Goal: Task Accomplishment & Management: Manage account settings

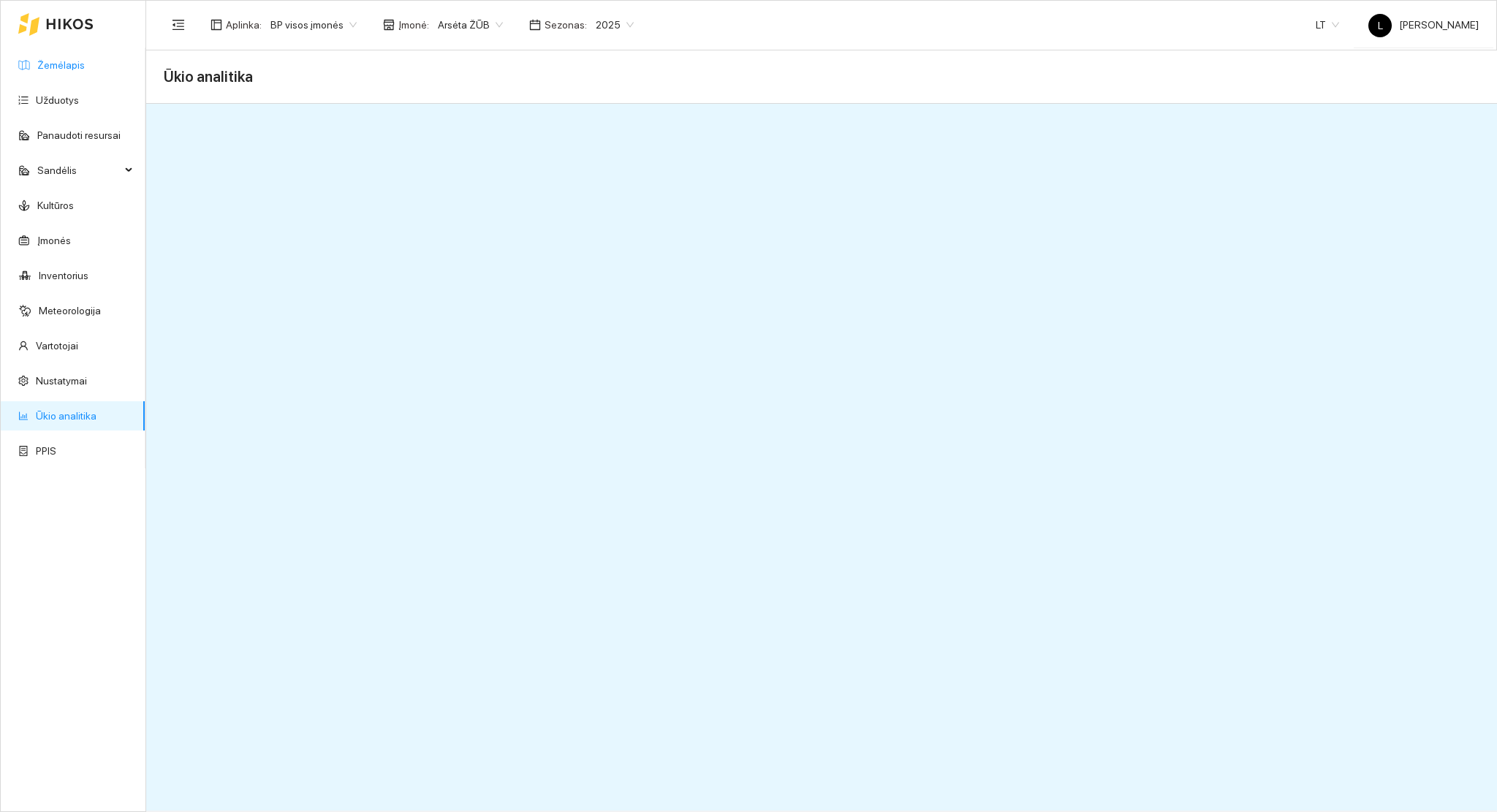
click at [67, 59] on link "Žemėlapis" at bounding box center [61, 65] width 48 height 12
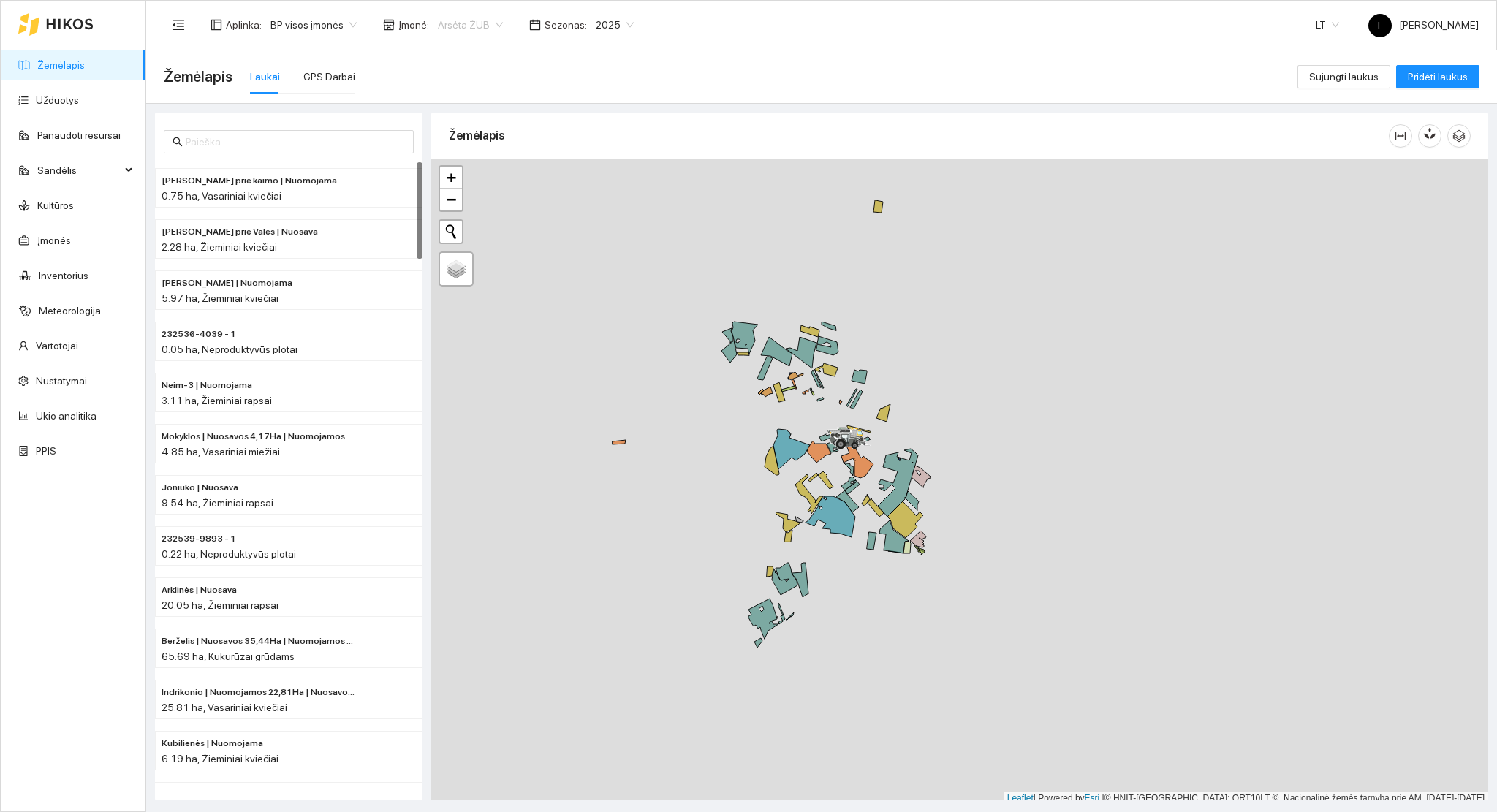
click at [472, 35] on span "Arsėta ŽŪB" at bounding box center [469, 25] width 65 height 22
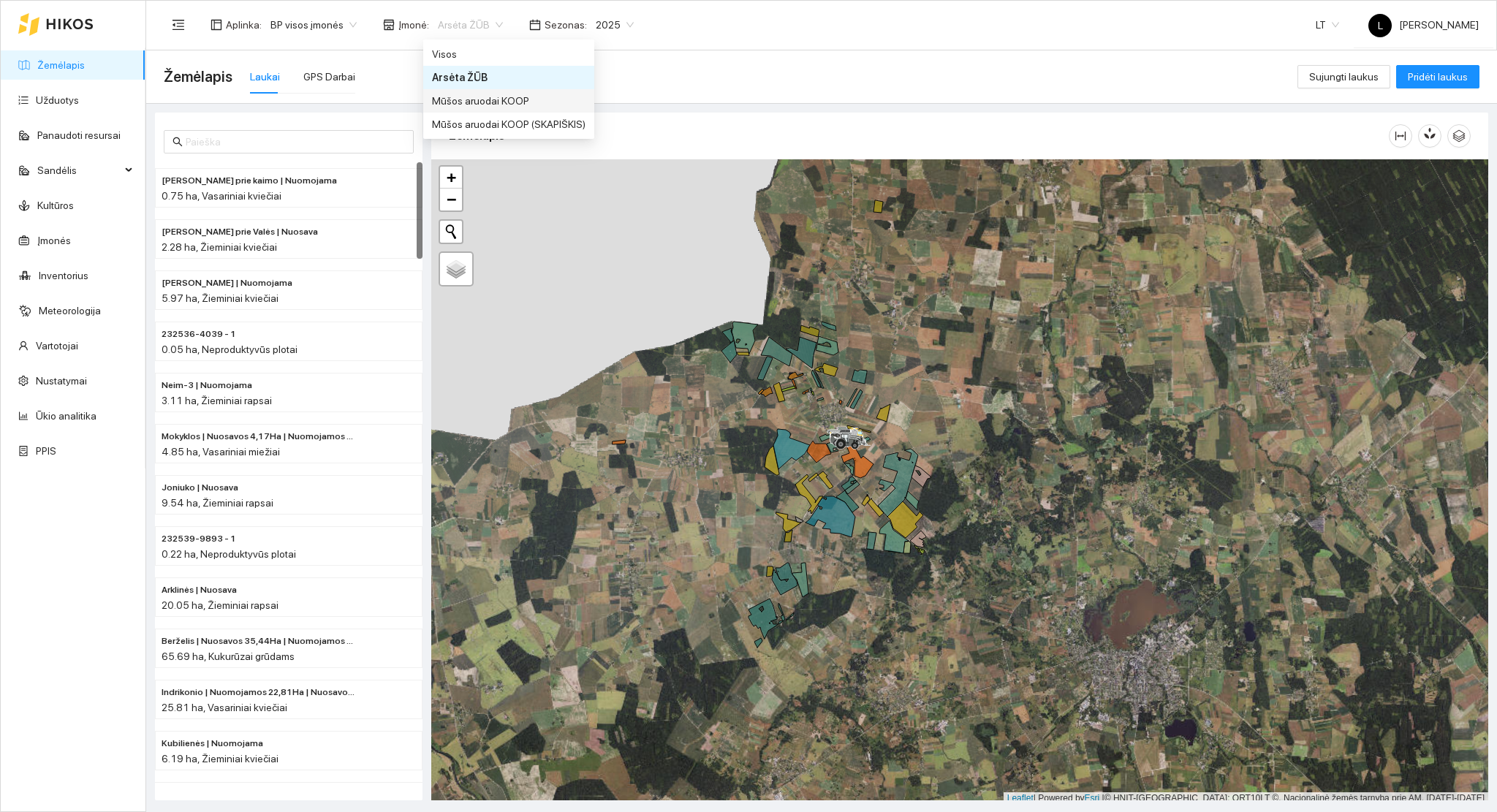
click at [517, 98] on div "Mūšos aruodai KOOP" at bounding box center [508, 101] width 153 height 16
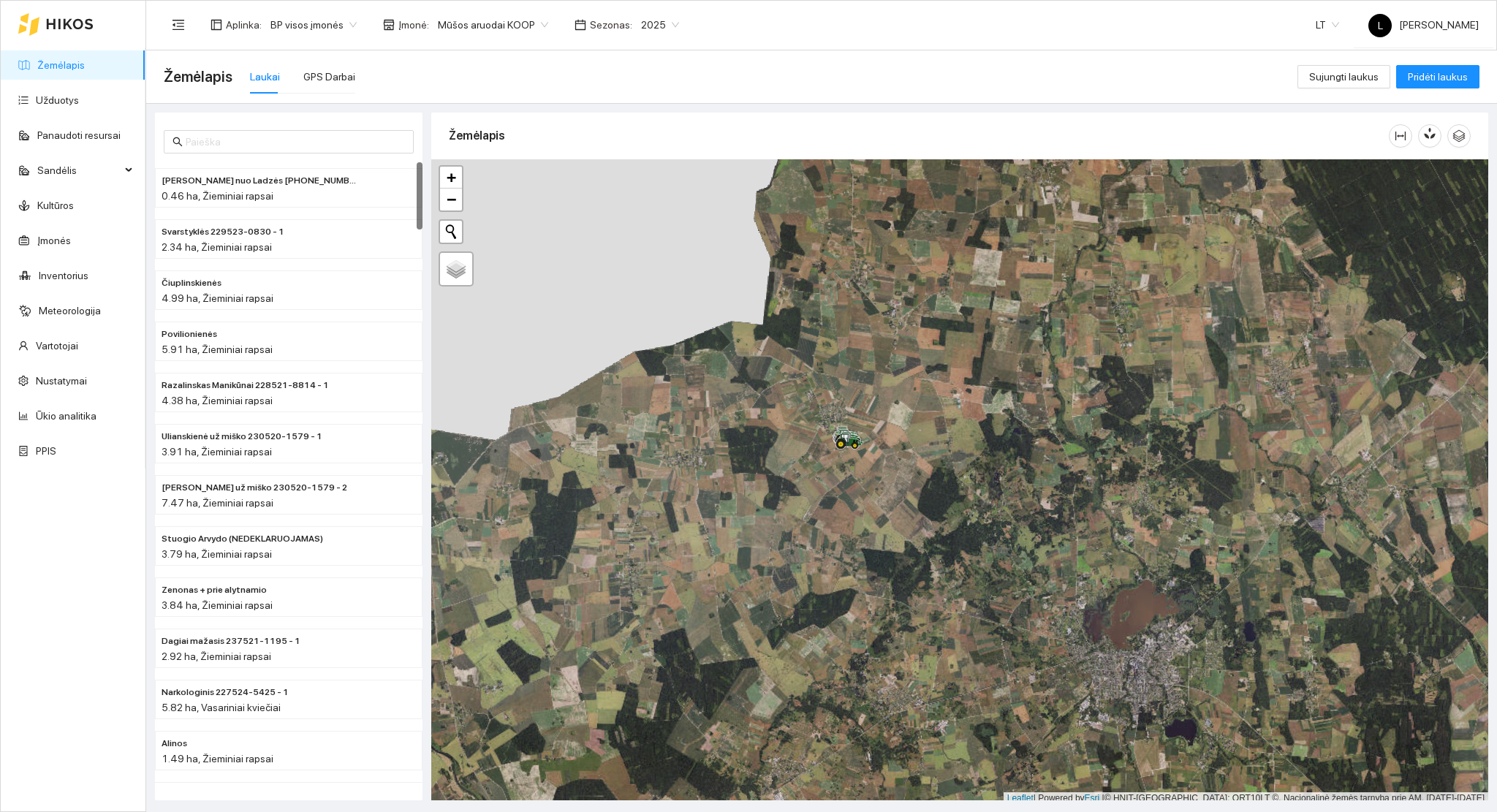
scroll to position [4, 0]
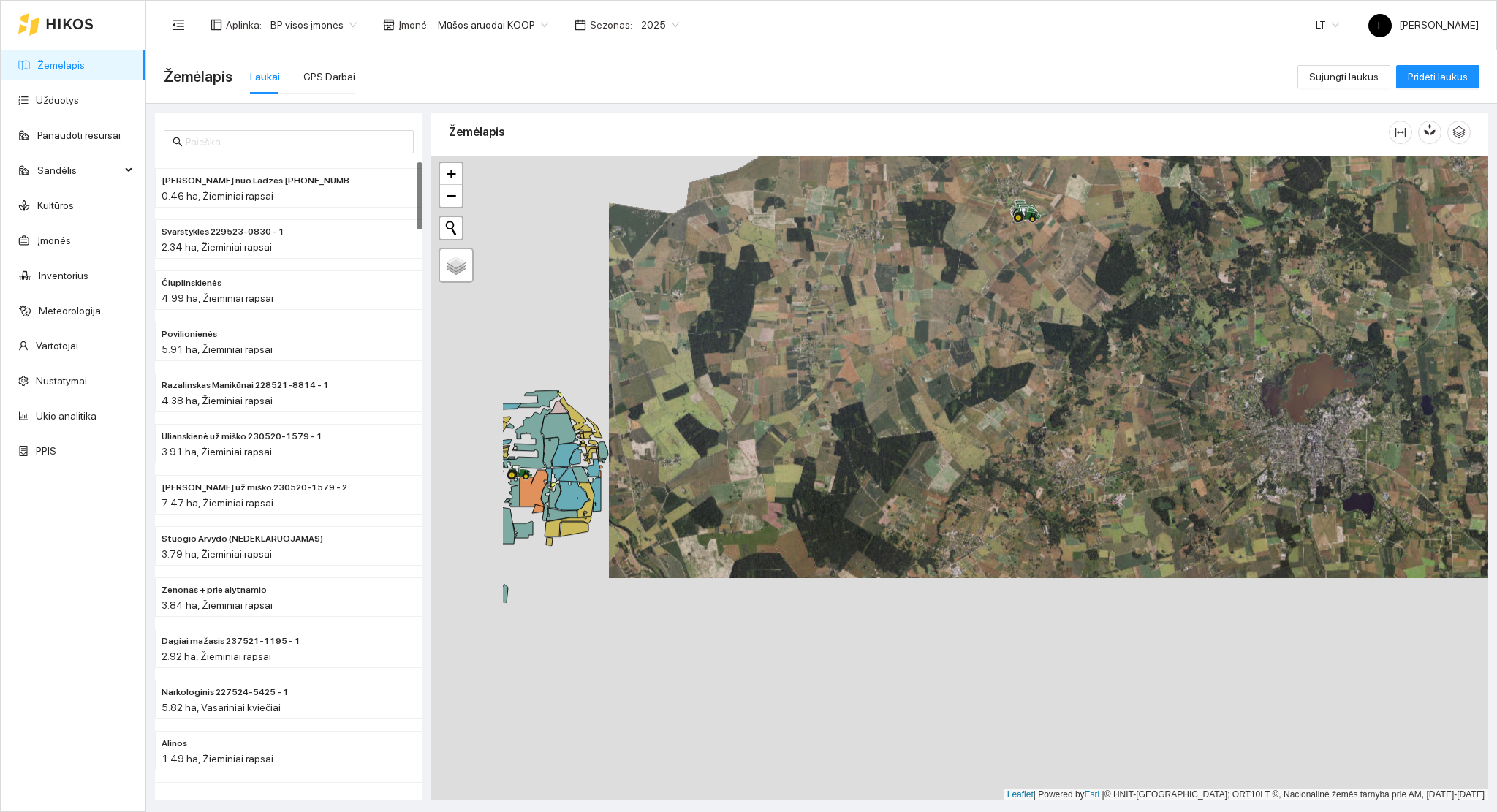
drag, startPoint x: 939, startPoint y: 458, endPoint x: 1090, endPoint y: 337, distance: 193.5
click at [1129, 281] on div at bounding box center [959, 478] width 1057 height 646
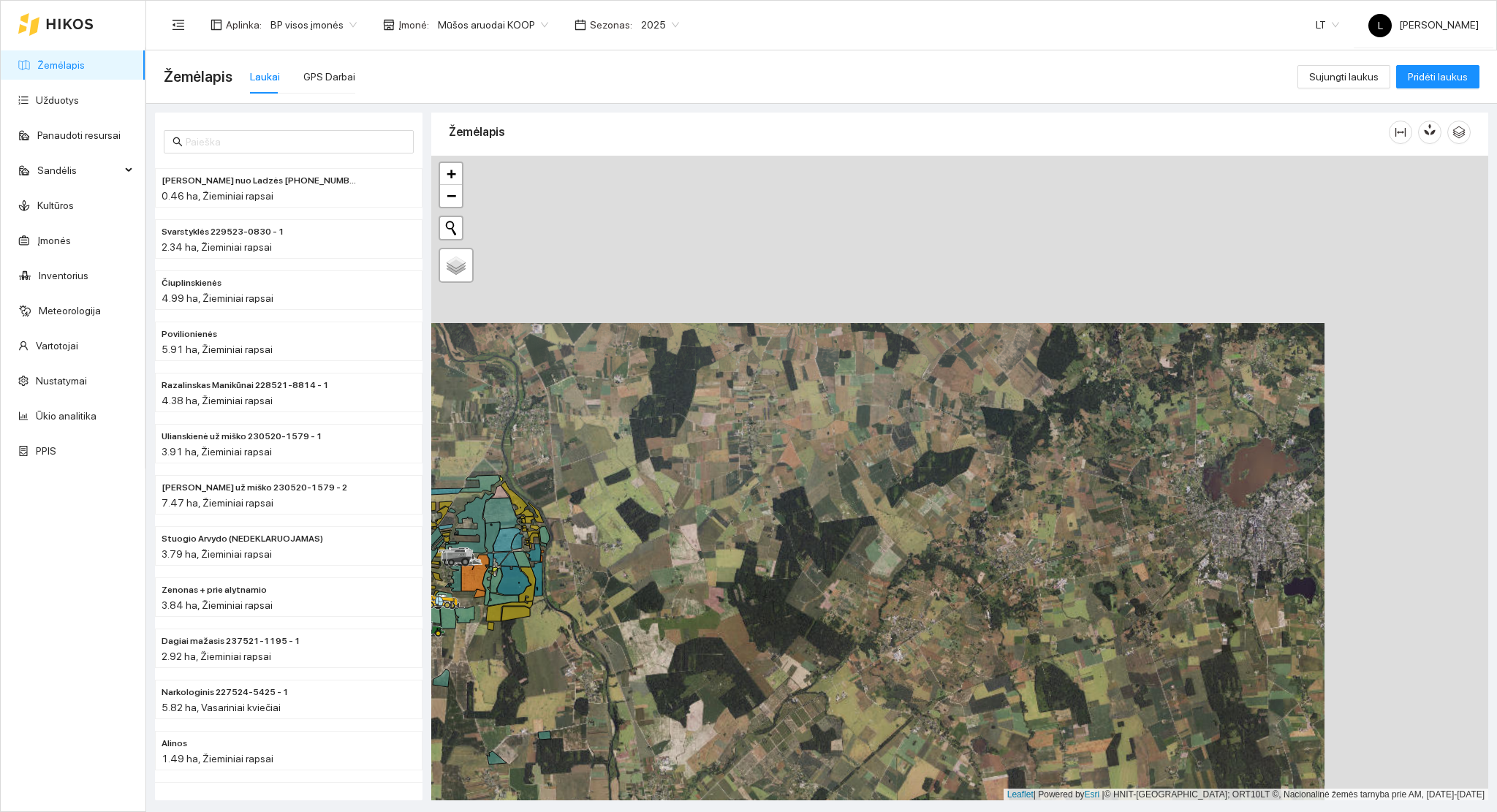
drag, startPoint x: 1066, startPoint y: 349, endPoint x: 899, endPoint y: 521, distance: 239.7
click at [901, 519] on div at bounding box center [959, 478] width 1057 height 646
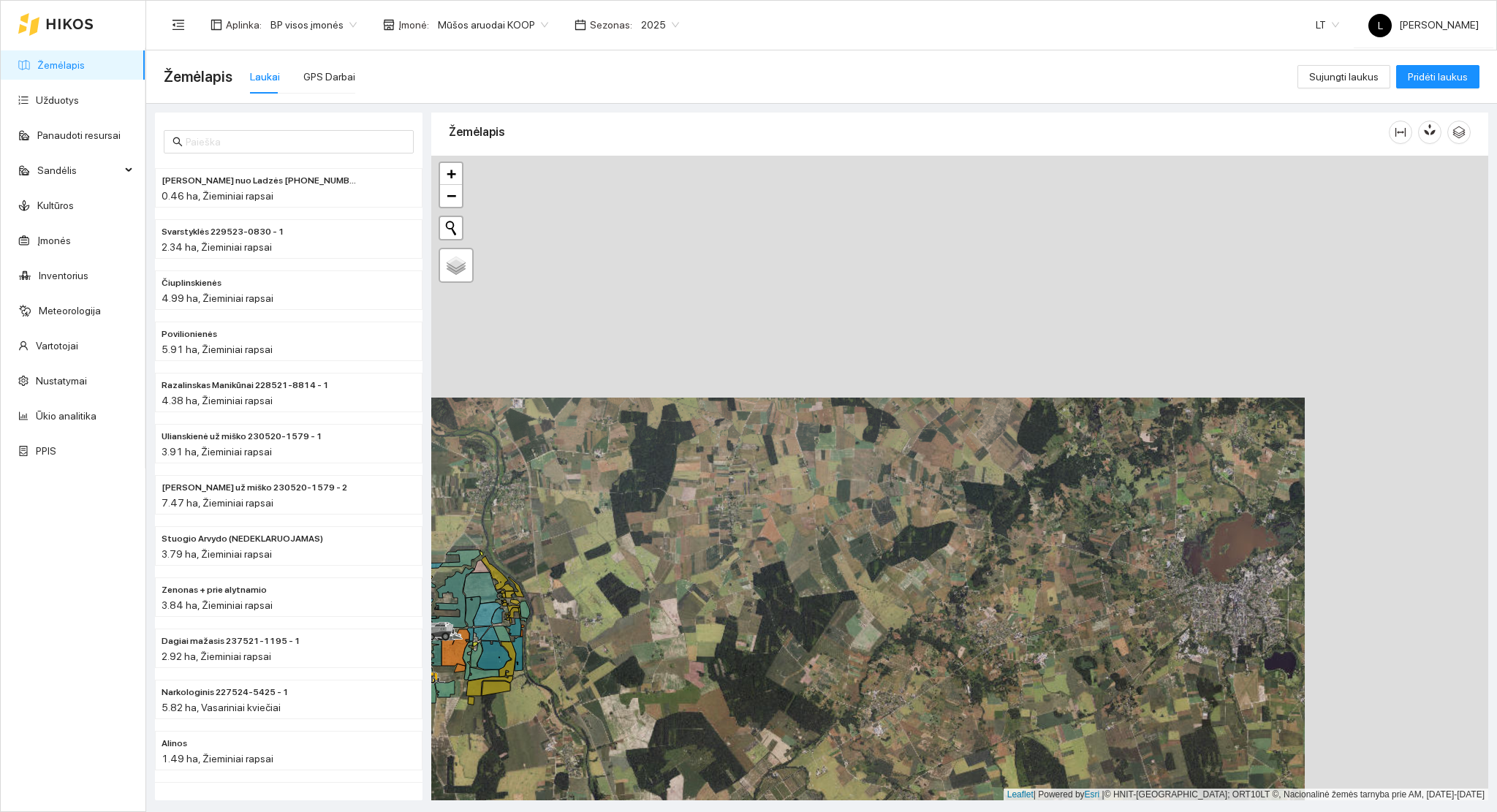
drag, startPoint x: 951, startPoint y: 473, endPoint x: 911, endPoint y: 562, distance: 97.6
click at [917, 561] on div at bounding box center [959, 478] width 1057 height 646
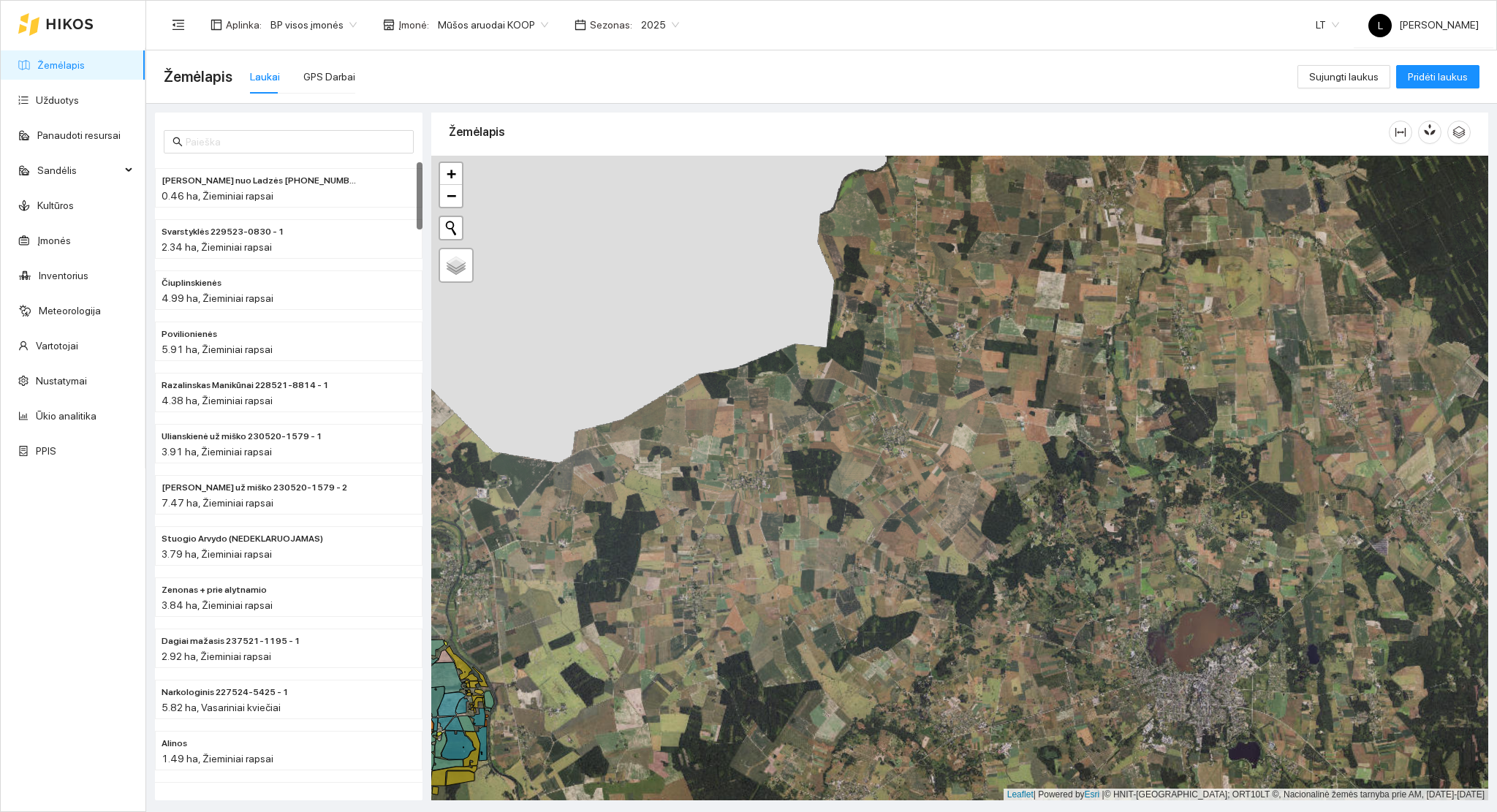
click at [506, 20] on span "Mūšos aruodai KOOP" at bounding box center [493, 25] width 111 height 22
click at [500, 81] on div "Arsėta ŽŪB" at bounding box center [508, 77] width 153 height 16
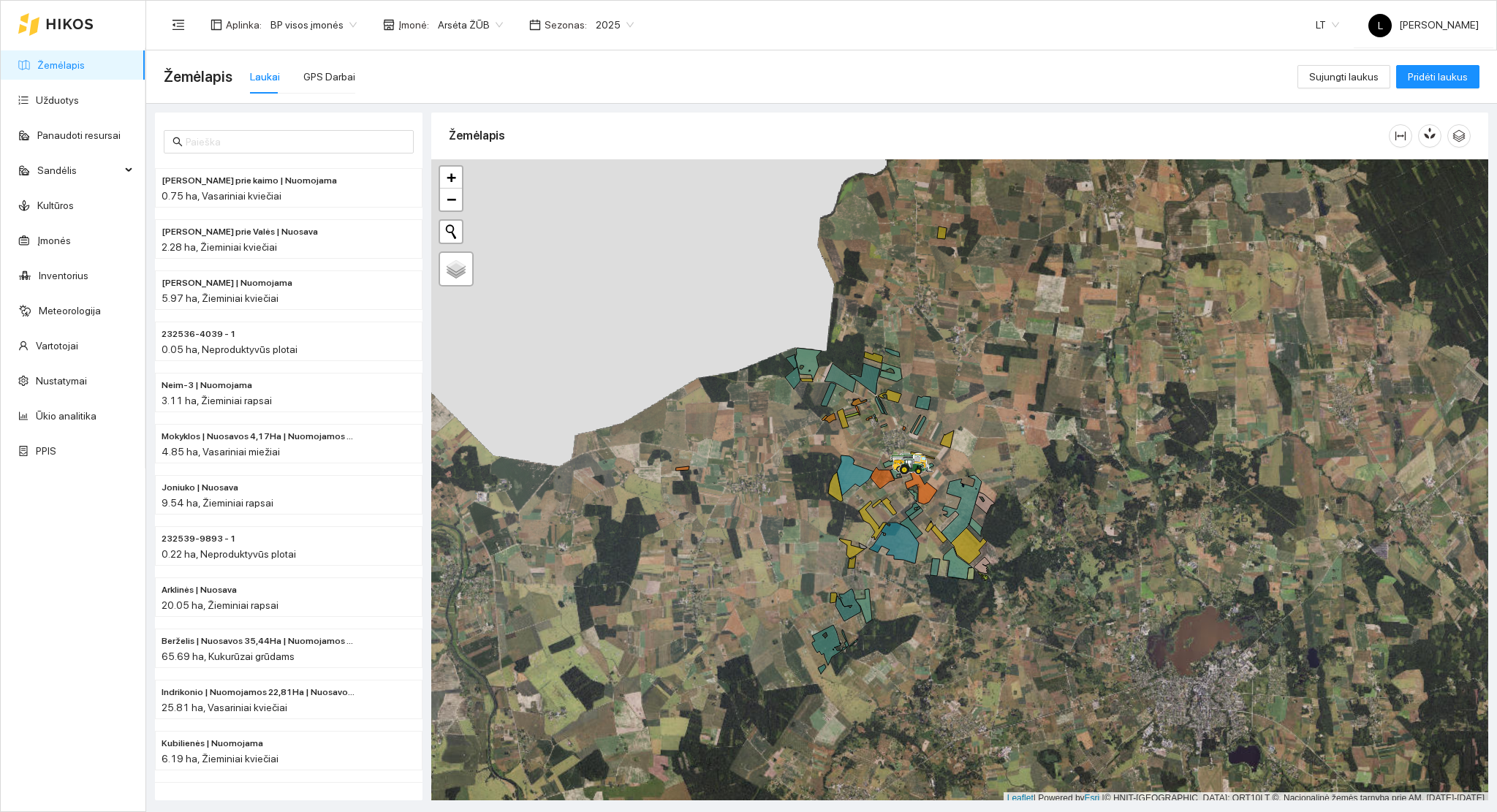
scroll to position [4, 0]
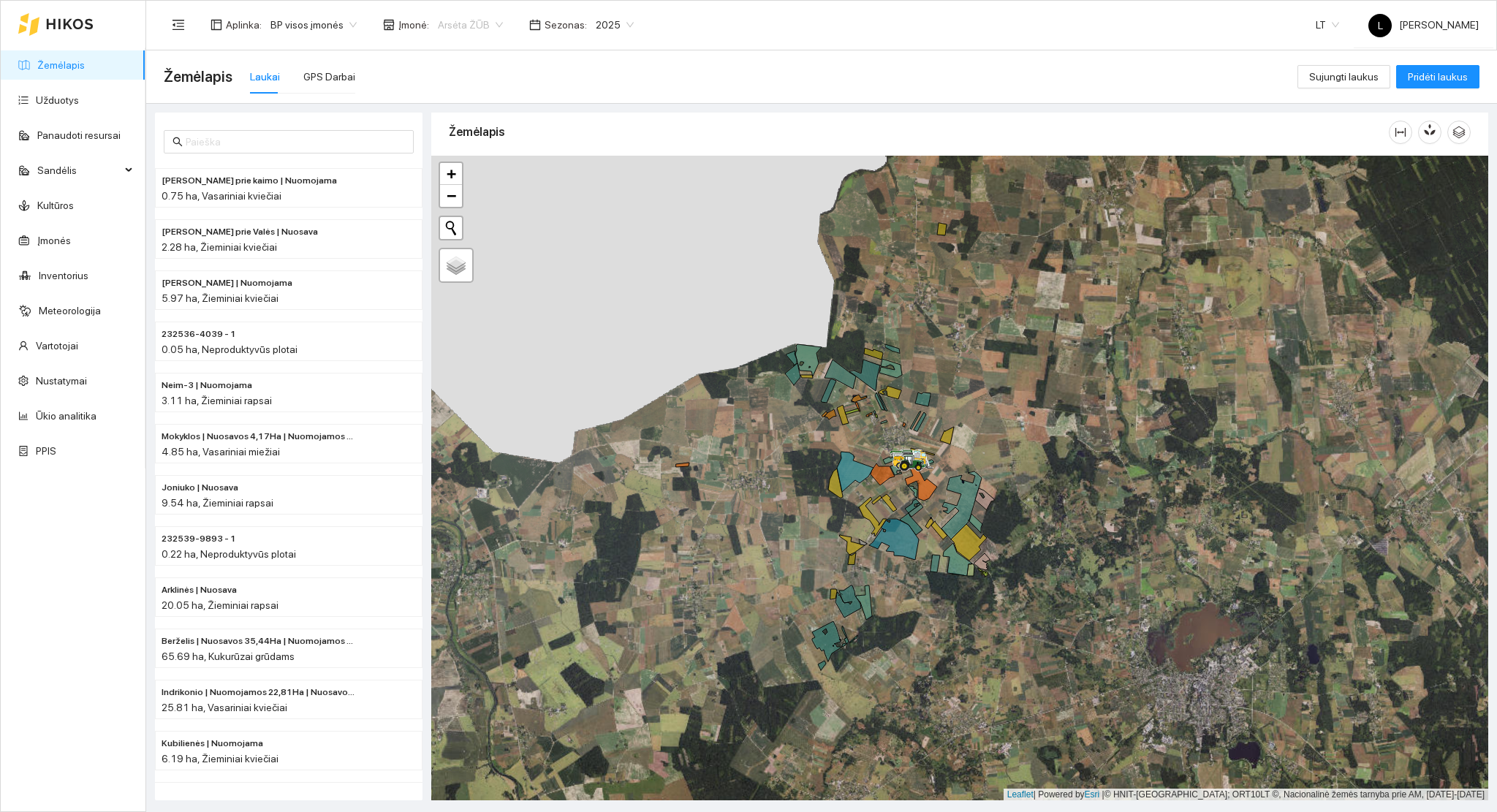
click at [475, 25] on span "Arsėta ŽŪB" at bounding box center [469, 25] width 65 height 22
click at [481, 104] on div "Mūšos aruodai KOOP" at bounding box center [508, 101] width 153 height 16
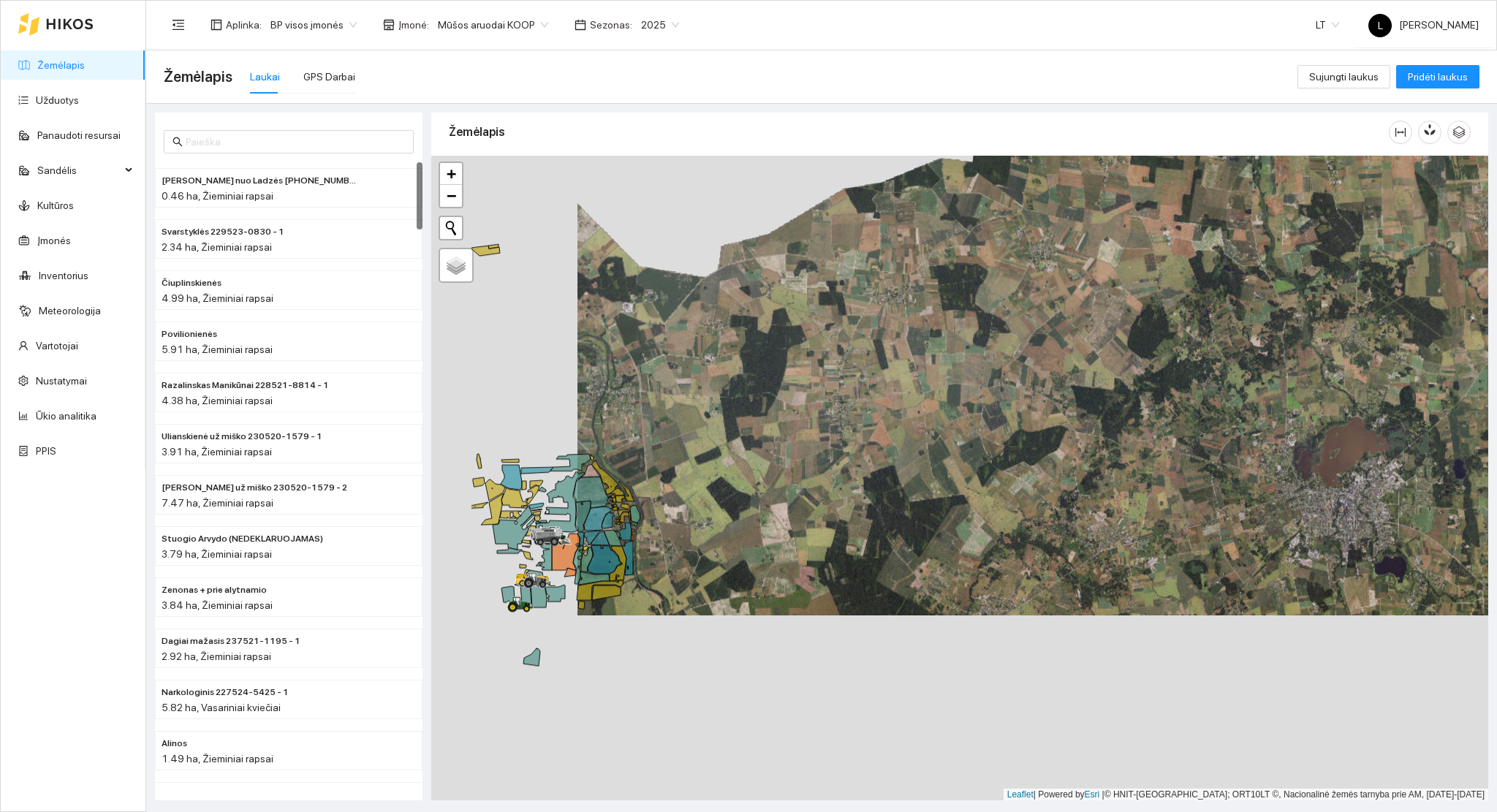
drag, startPoint x: 727, startPoint y: 524, endPoint x: 874, endPoint y: 343, distance: 233.2
click at [874, 338] on div at bounding box center [959, 478] width 1057 height 646
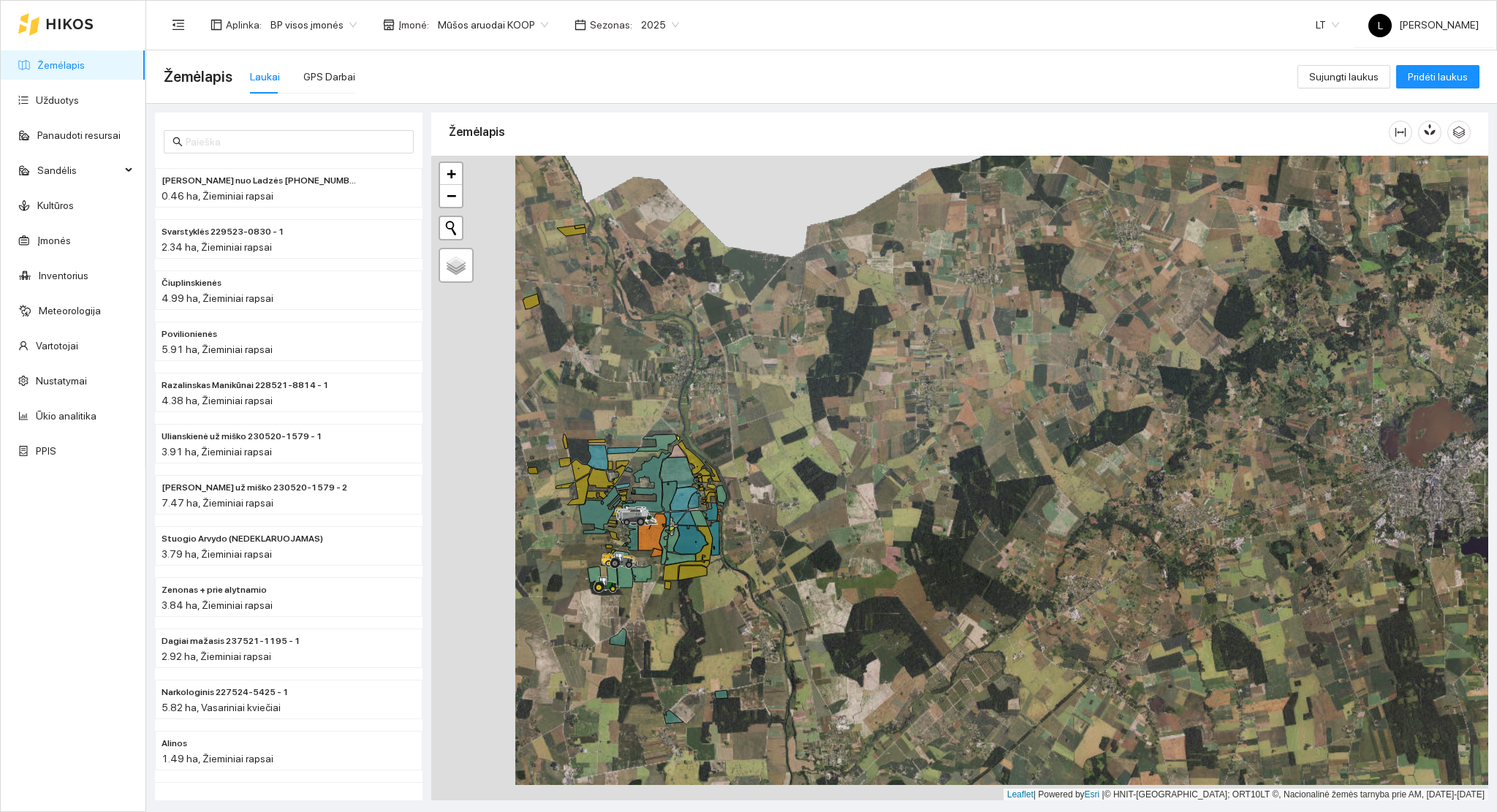
drag, startPoint x: 751, startPoint y: 539, endPoint x: 824, endPoint y: 530, distance: 73.6
click at [824, 530] on div at bounding box center [959, 478] width 1057 height 646
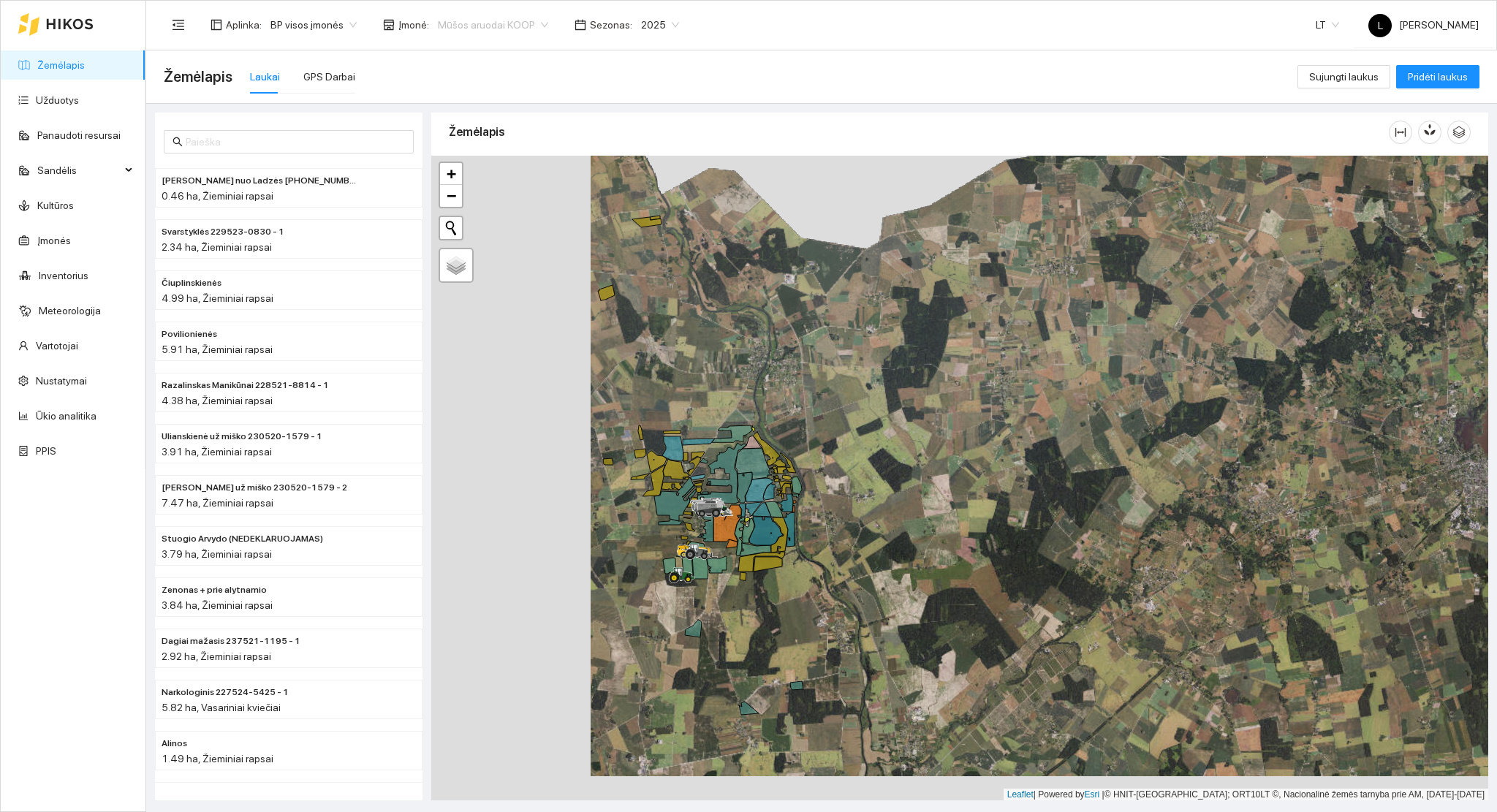
click at [474, 24] on span "Mūšos aruodai KOOP" at bounding box center [493, 25] width 111 height 22
click at [928, 349] on div at bounding box center [959, 478] width 1057 height 646
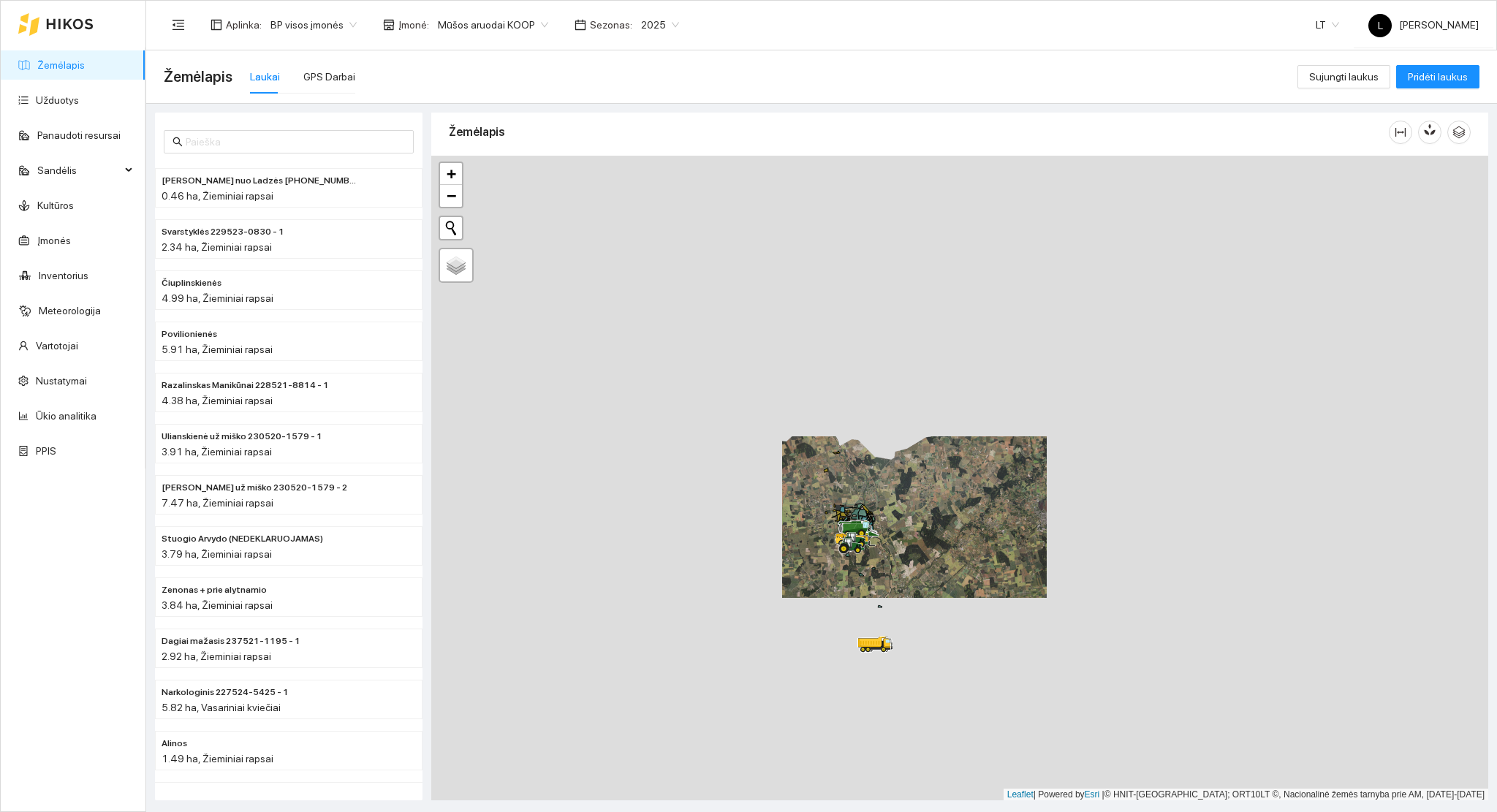
drag, startPoint x: 1001, startPoint y: 547, endPoint x: 858, endPoint y: 604, distance: 153.9
click at [903, 550] on div at bounding box center [959, 478] width 1057 height 646
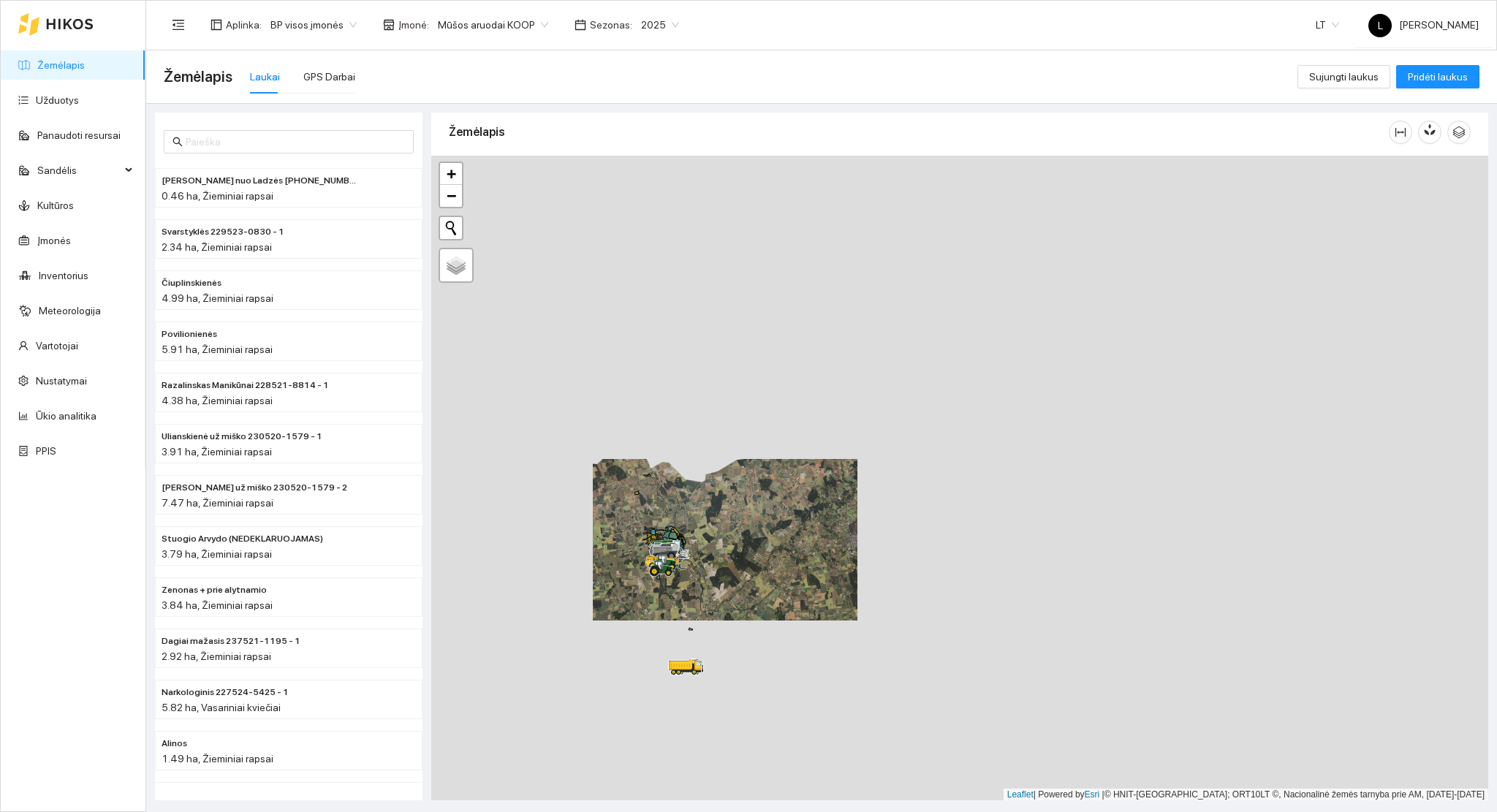
drag, startPoint x: 932, startPoint y: 576, endPoint x: 793, endPoint y: 599, distance: 140.9
click at [793, 599] on div at bounding box center [959, 478] width 1057 height 646
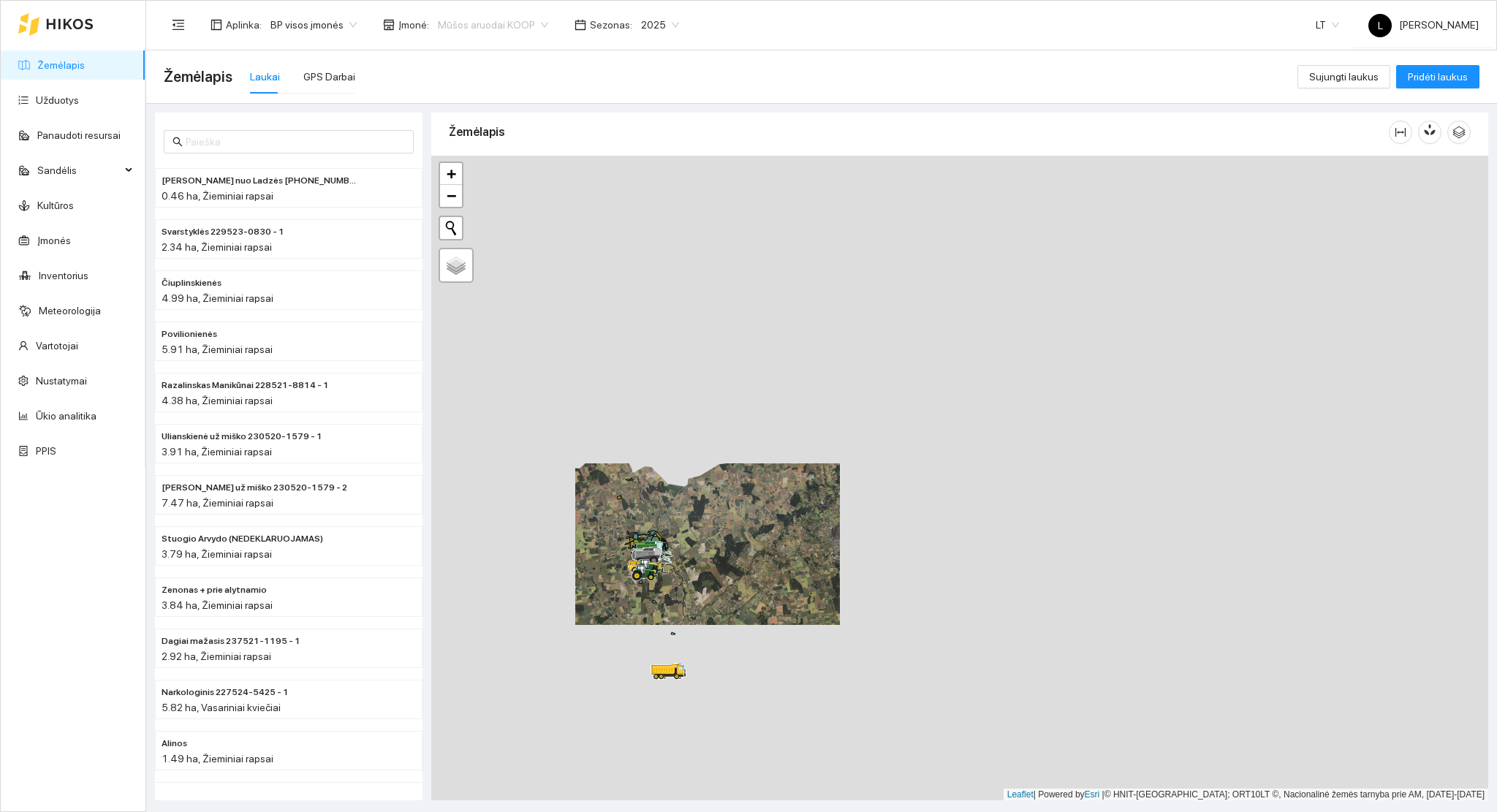
click at [493, 23] on span "Mūšos aruodai KOOP" at bounding box center [493, 25] width 111 height 22
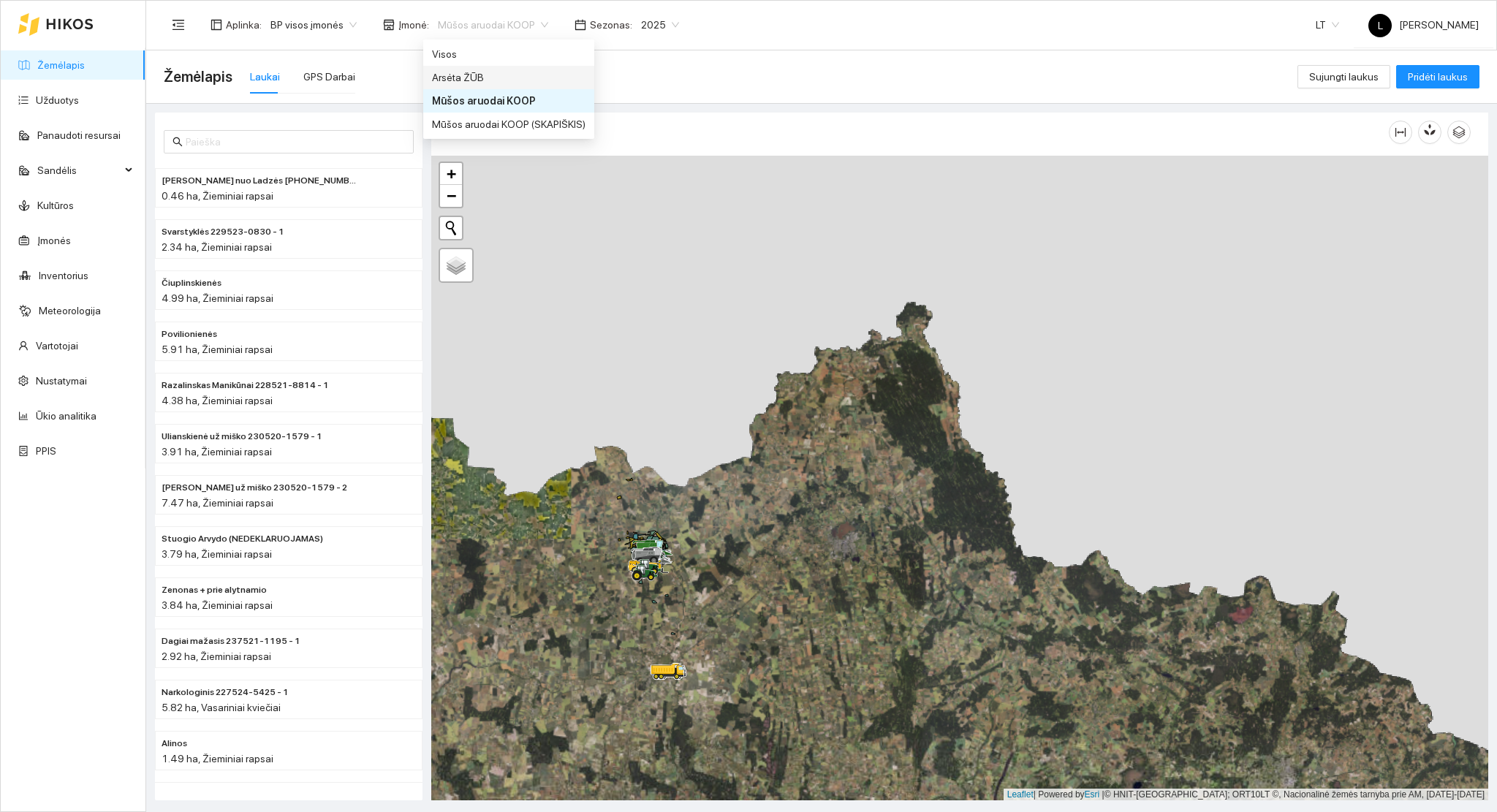
click at [486, 75] on div "Arsėta ŽŪB" at bounding box center [508, 77] width 153 height 16
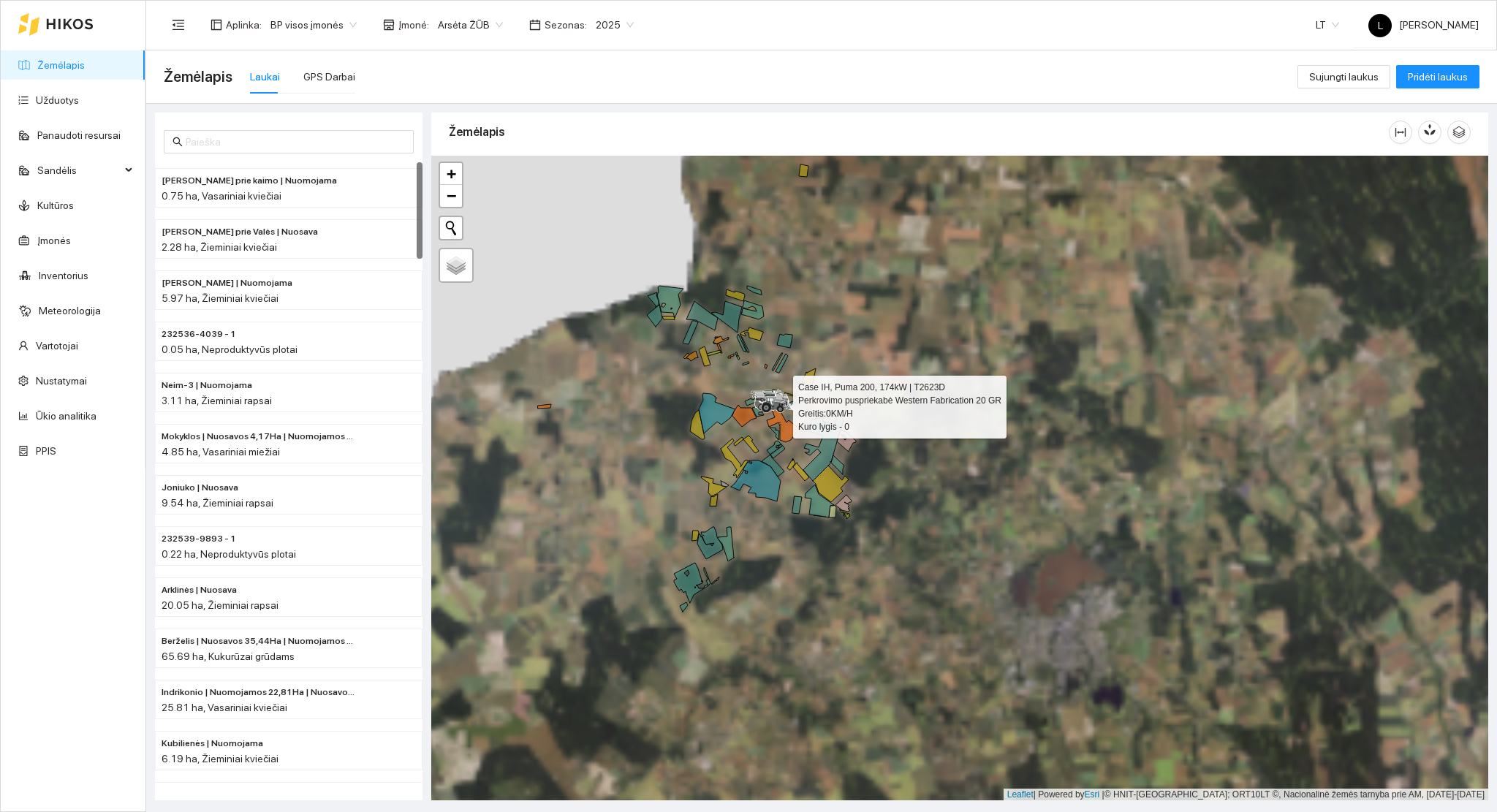
drag, startPoint x: 764, startPoint y: 416, endPoint x: 771, endPoint y: 468, distance: 52.5
click at [770, 430] on div at bounding box center [765, 412] width 9 height 36
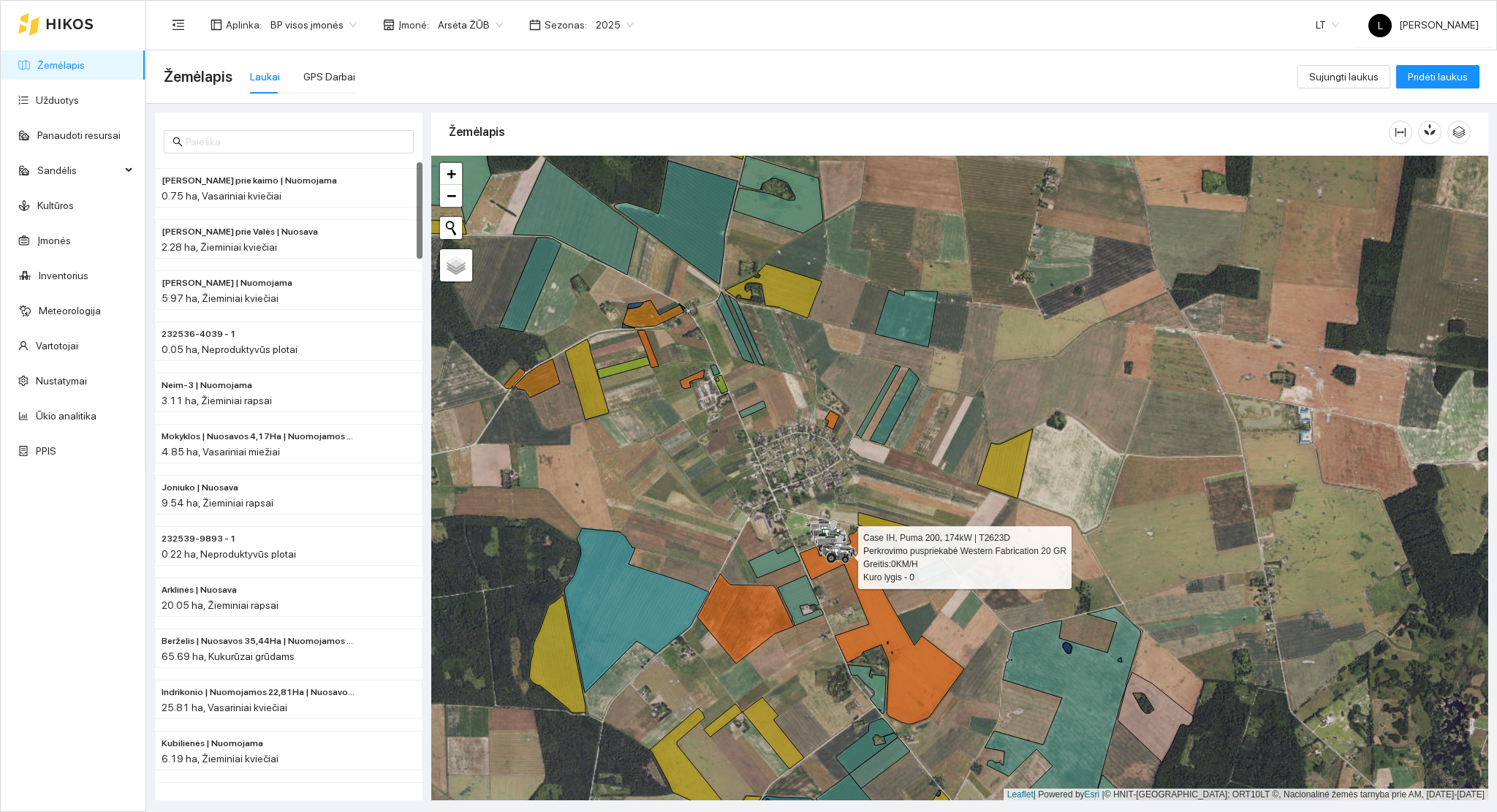
drag, startPoint x: 784, startPoint y: 542, endPoint x: 788, endPoint y: 472, distance: 70.1
click at [788, 472] on div at bounding box center [959, 478] width 1057 height 646
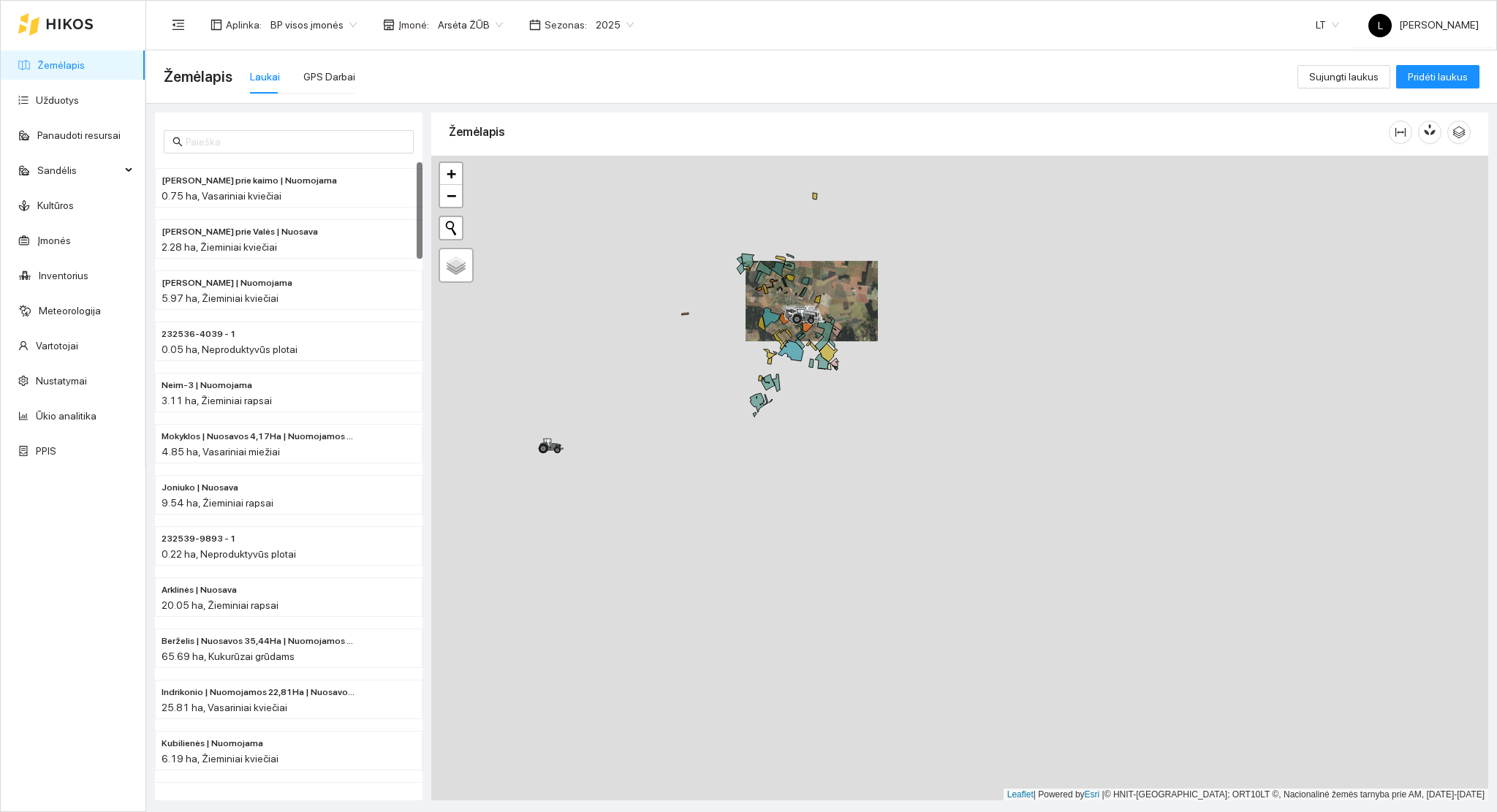
drag, startPoint x: 653, startPoint y: 383, endPoint x: 614, endPoint y: 215, distance: 172.5
click at [799, 466] on div at bounding box center [959, 478] width 1057 height 646
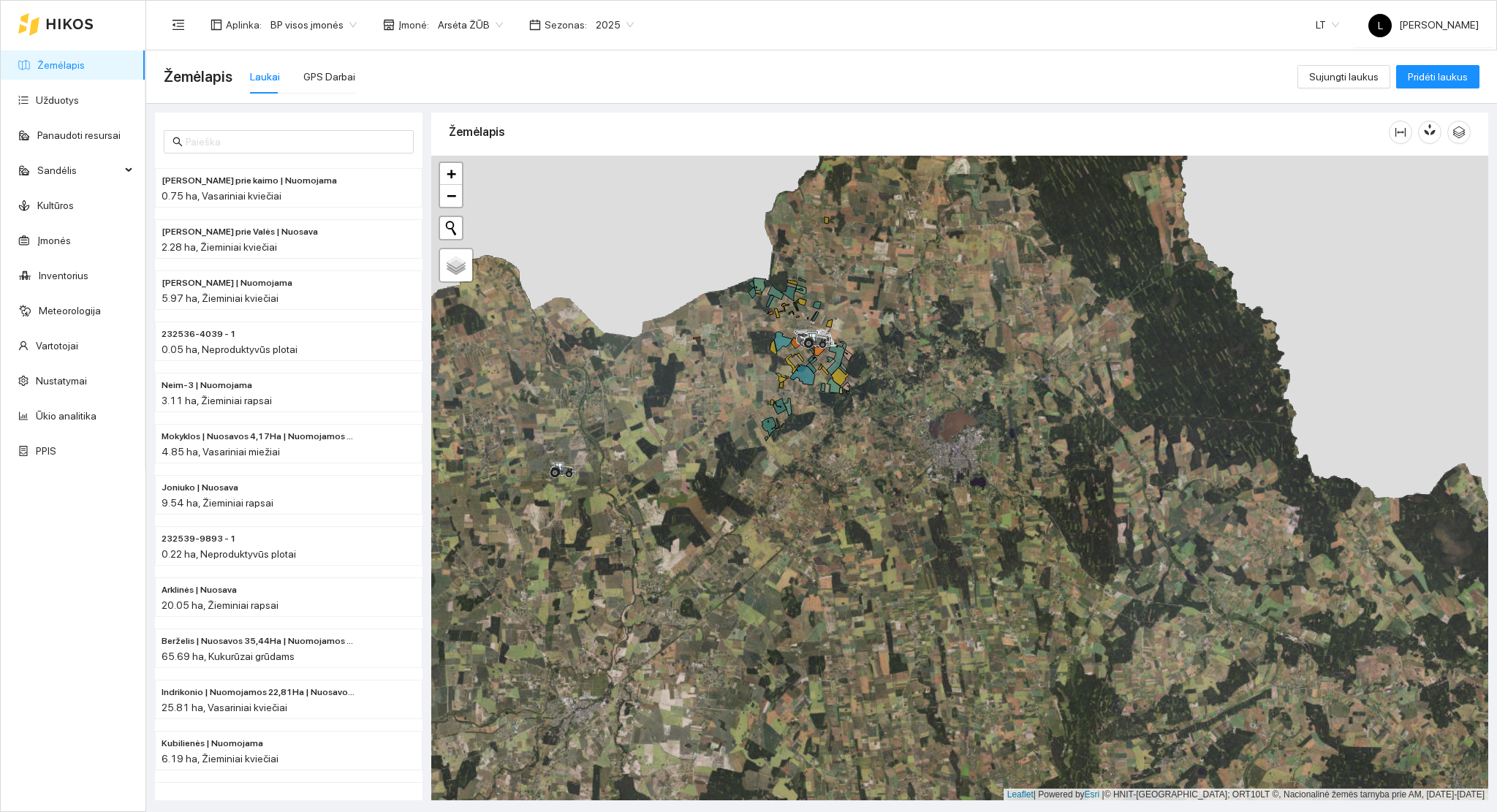
click at [462, 33] on span "Arsėta ŽŪB" at bounding box center [469, 25] width 65 height 22
click at [495, 104] on div "Mūšos aruodai KOOP" at bounding box center [508, 101] width 153 height 16
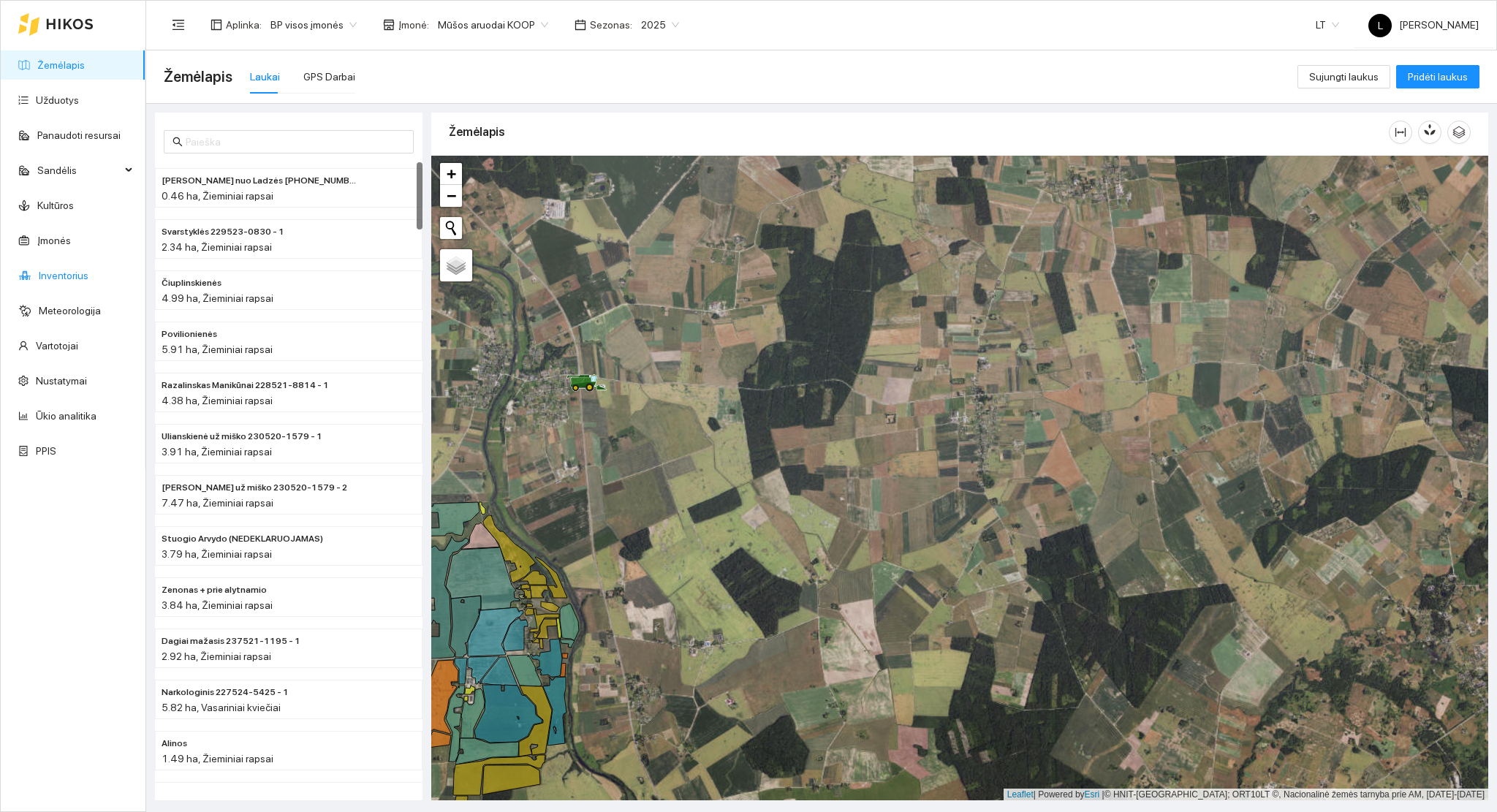
click at [68, 276] on link "Inventorius" at bounding box center [64, 275] width 50 height 12
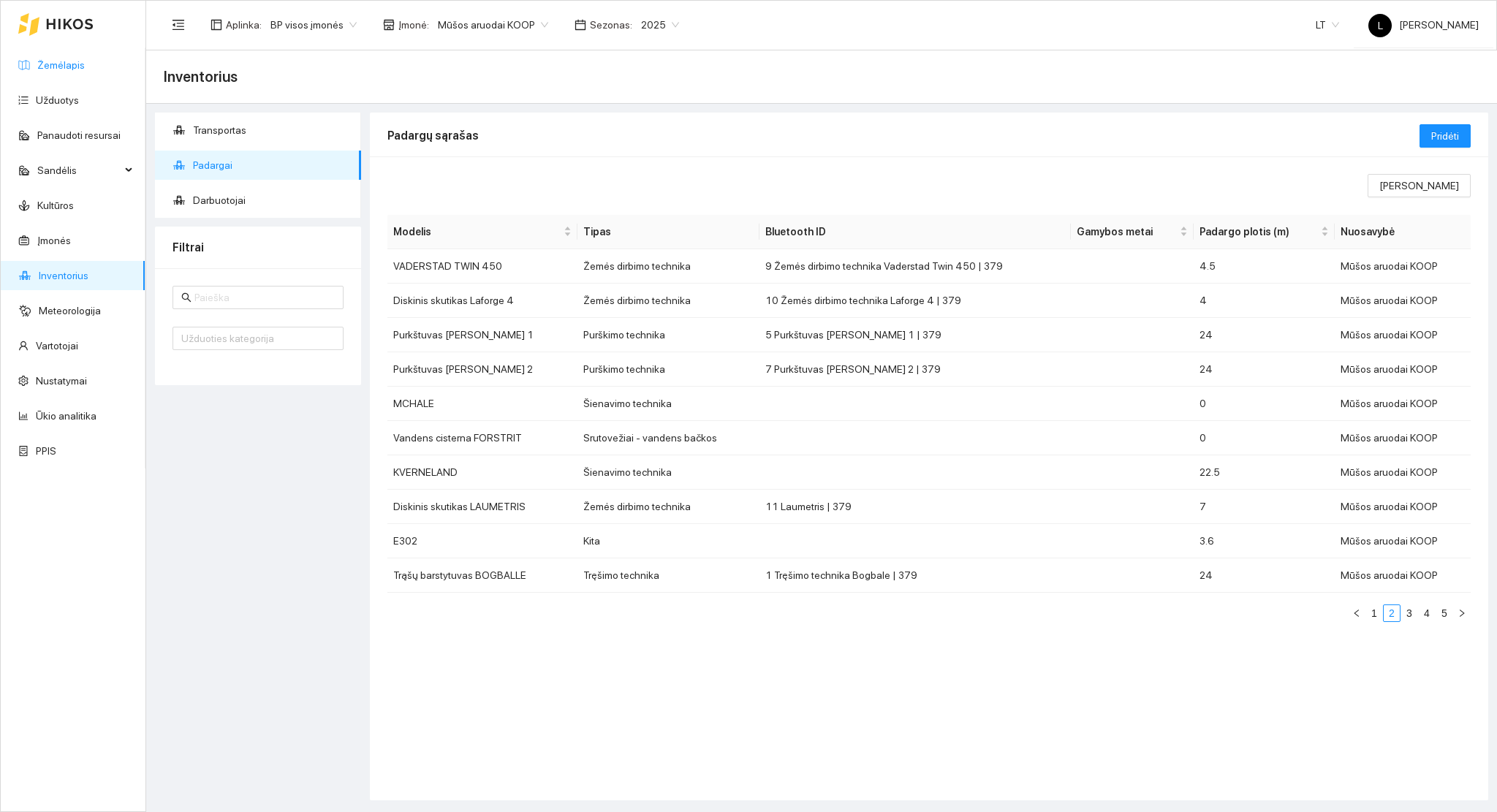
click at [85, 70] on link "Žemėlapis" at bounding box center [61, 65] width 48 height 12
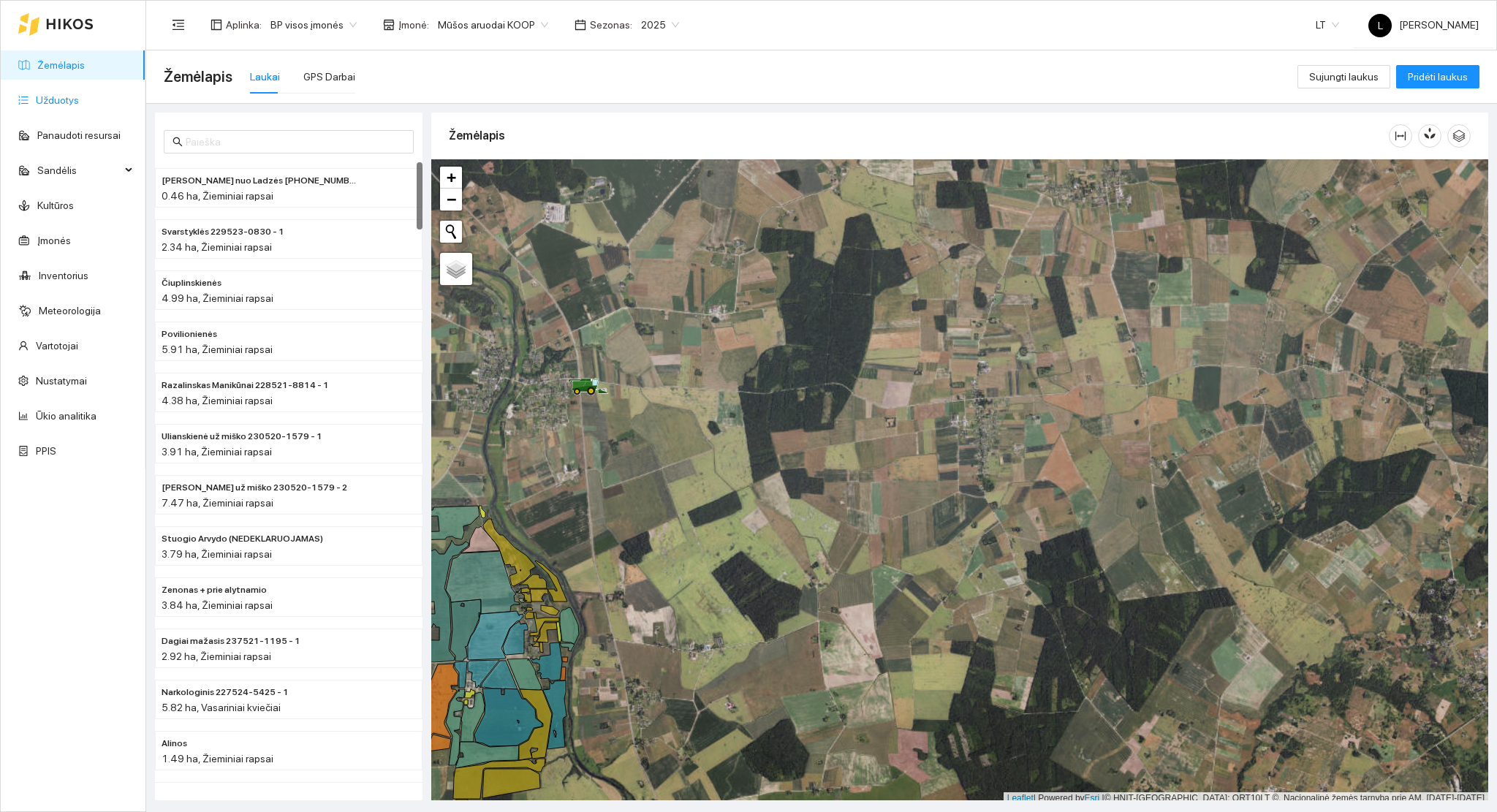
click at [70, 103] on link "Užduotys" at bounding box center [57, 99] width 43 height 12
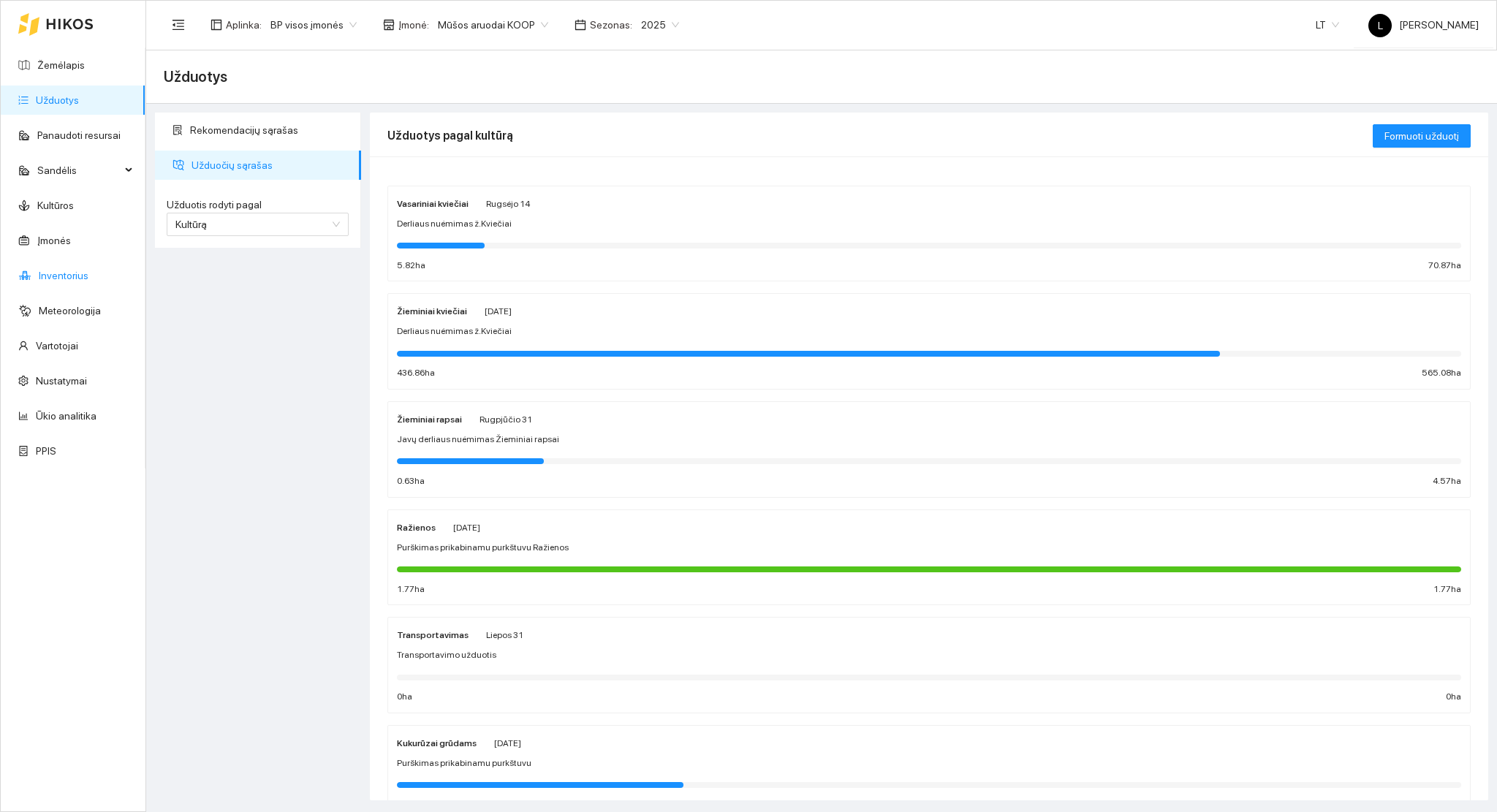
click at [72, 275] on link "Inventorius" at bounding box center [64, 275] width 50 height 12
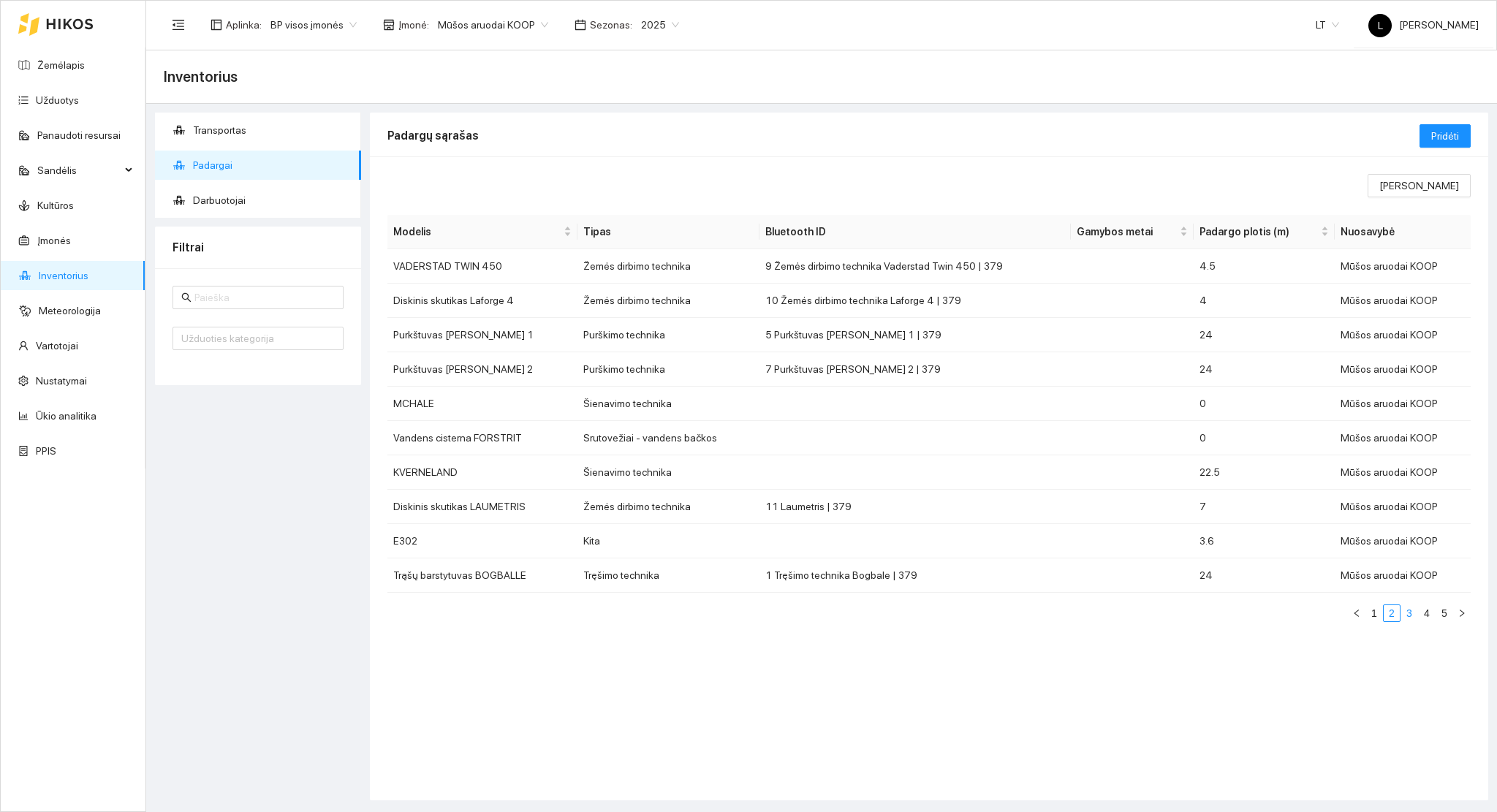
click at [1406, 613] on link "3" at bounding box center [1409, 613] width 16 height 16
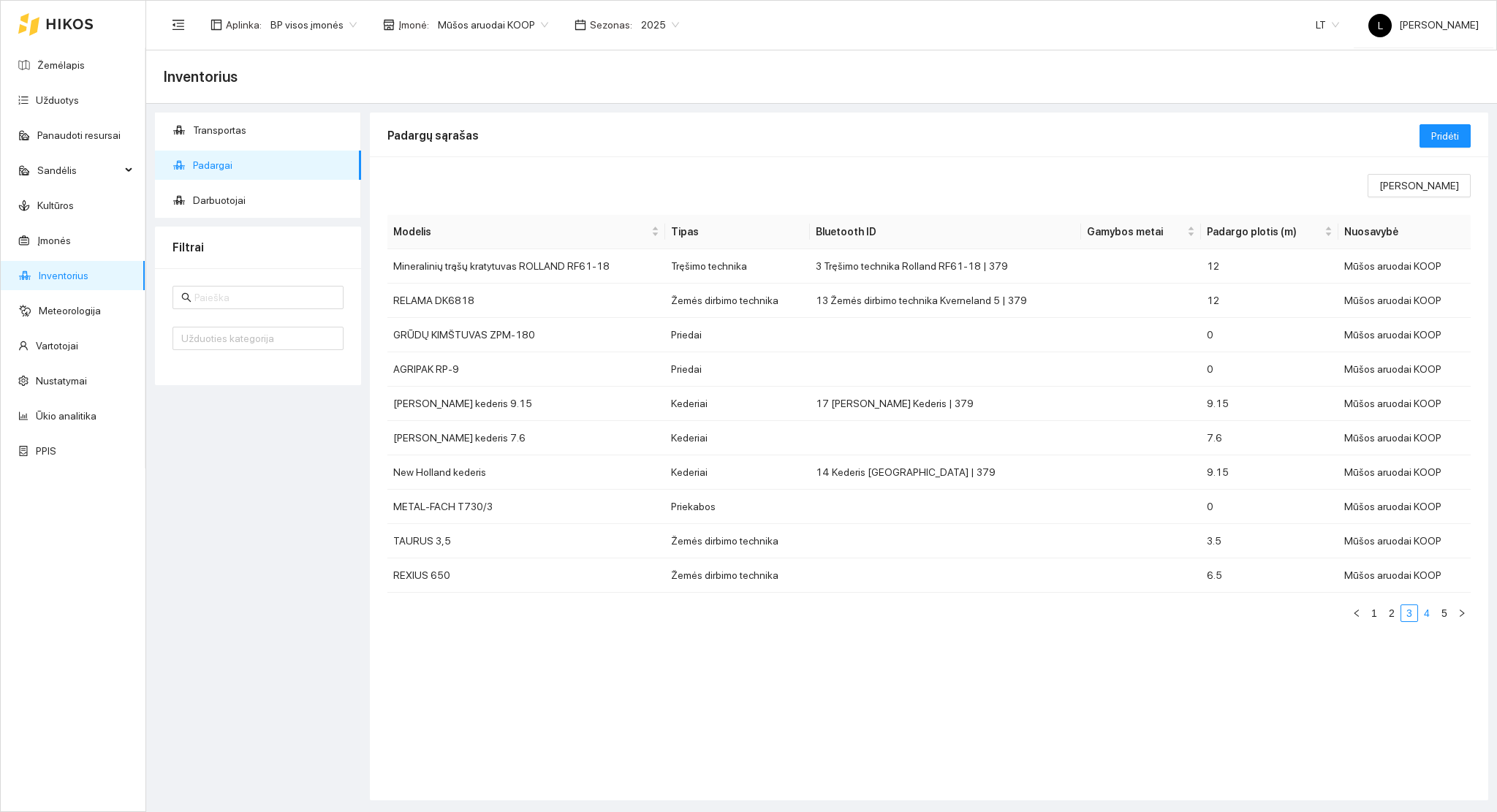
click at [1422, 607] on link "4" at bounding box center [1427, 613] width 16 height 16
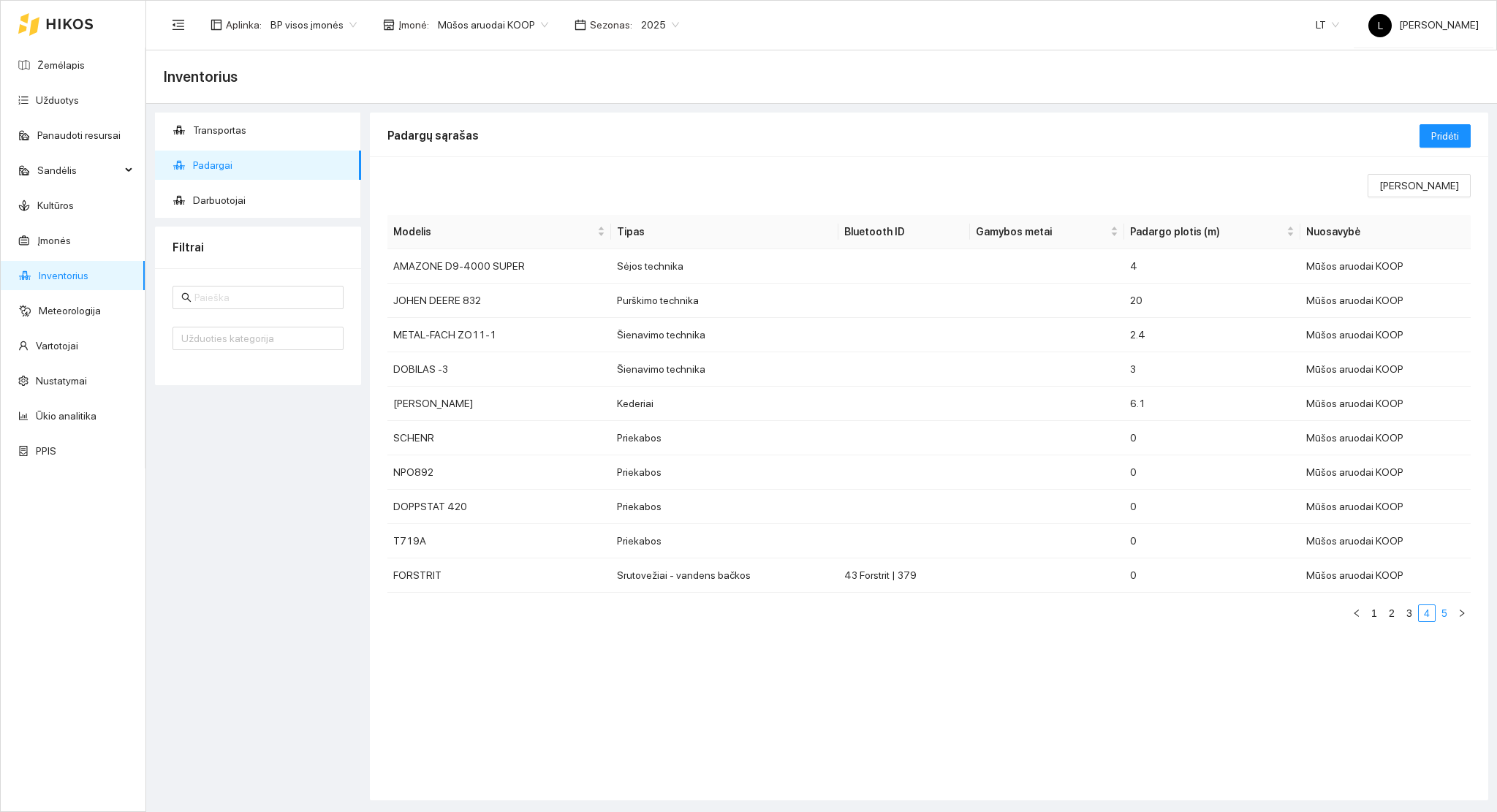
click at [1446, 614] on link "5" at bounding box center [1444, 613] width 16 height 16
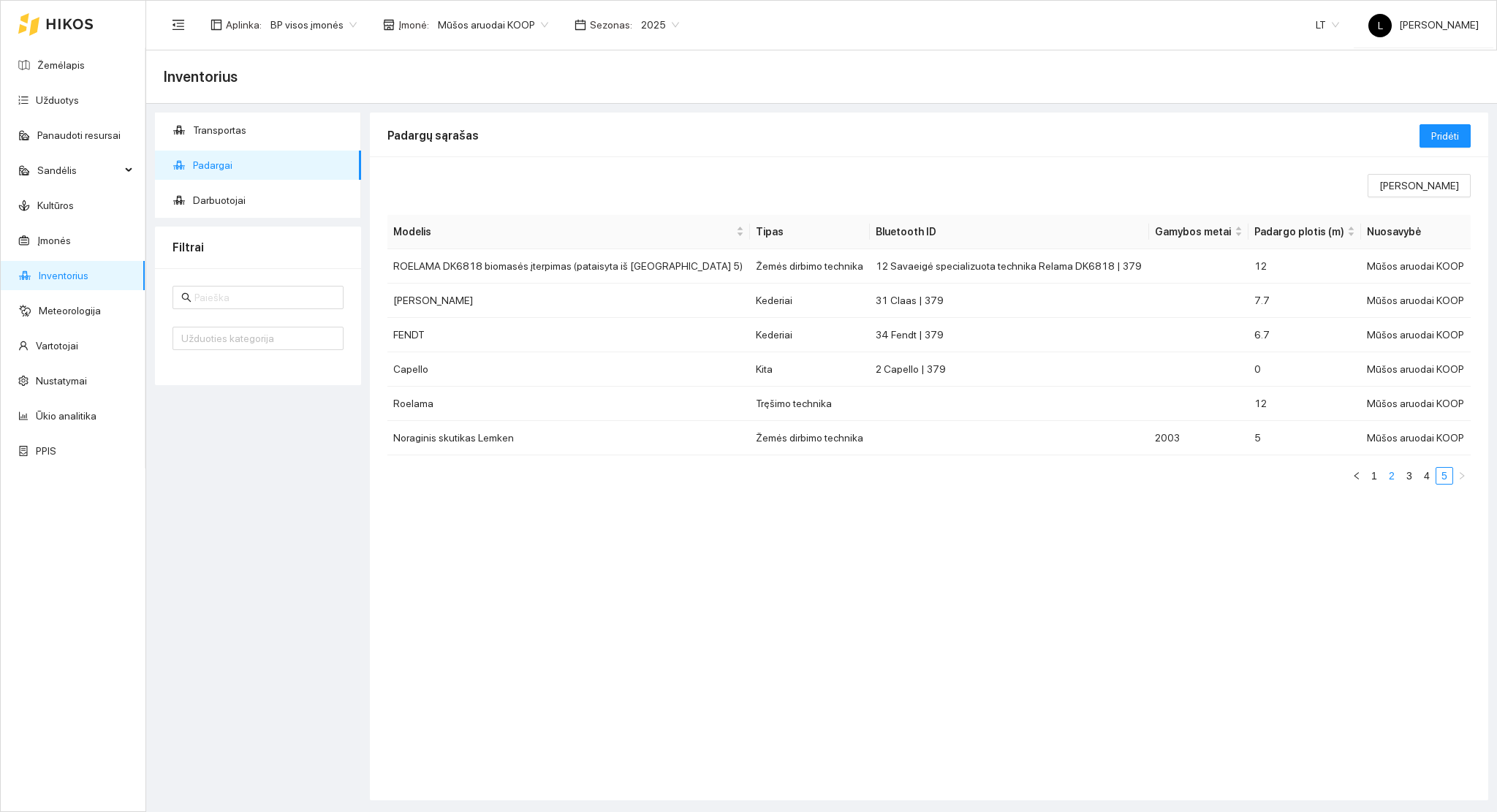
click at [1395, 479] on link "2" at bounding box center [1392, 476] width 16 height 16
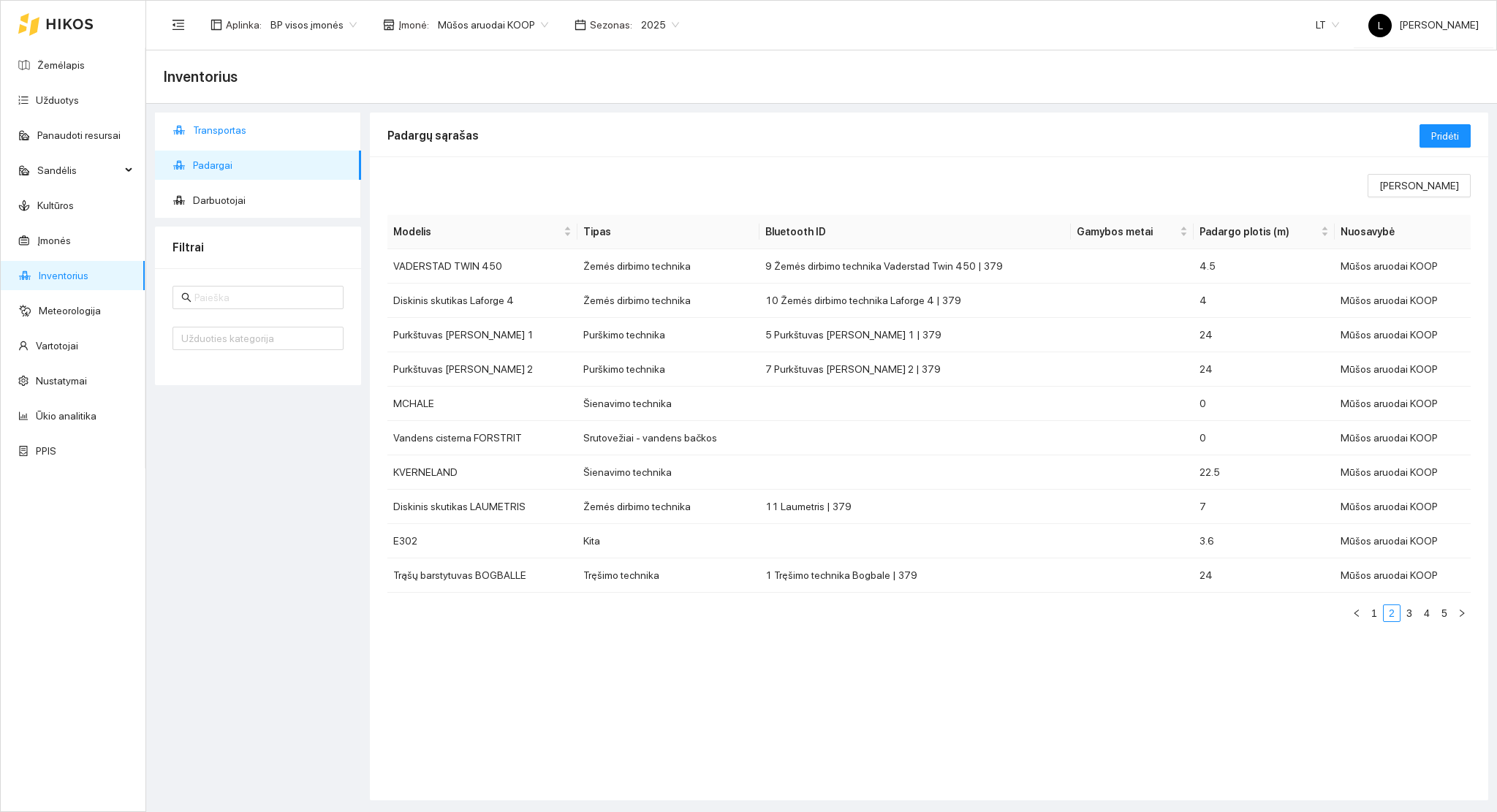
click at [207, 134] on span "Transportas" at bounding box center [271, 129] width 157 height 29
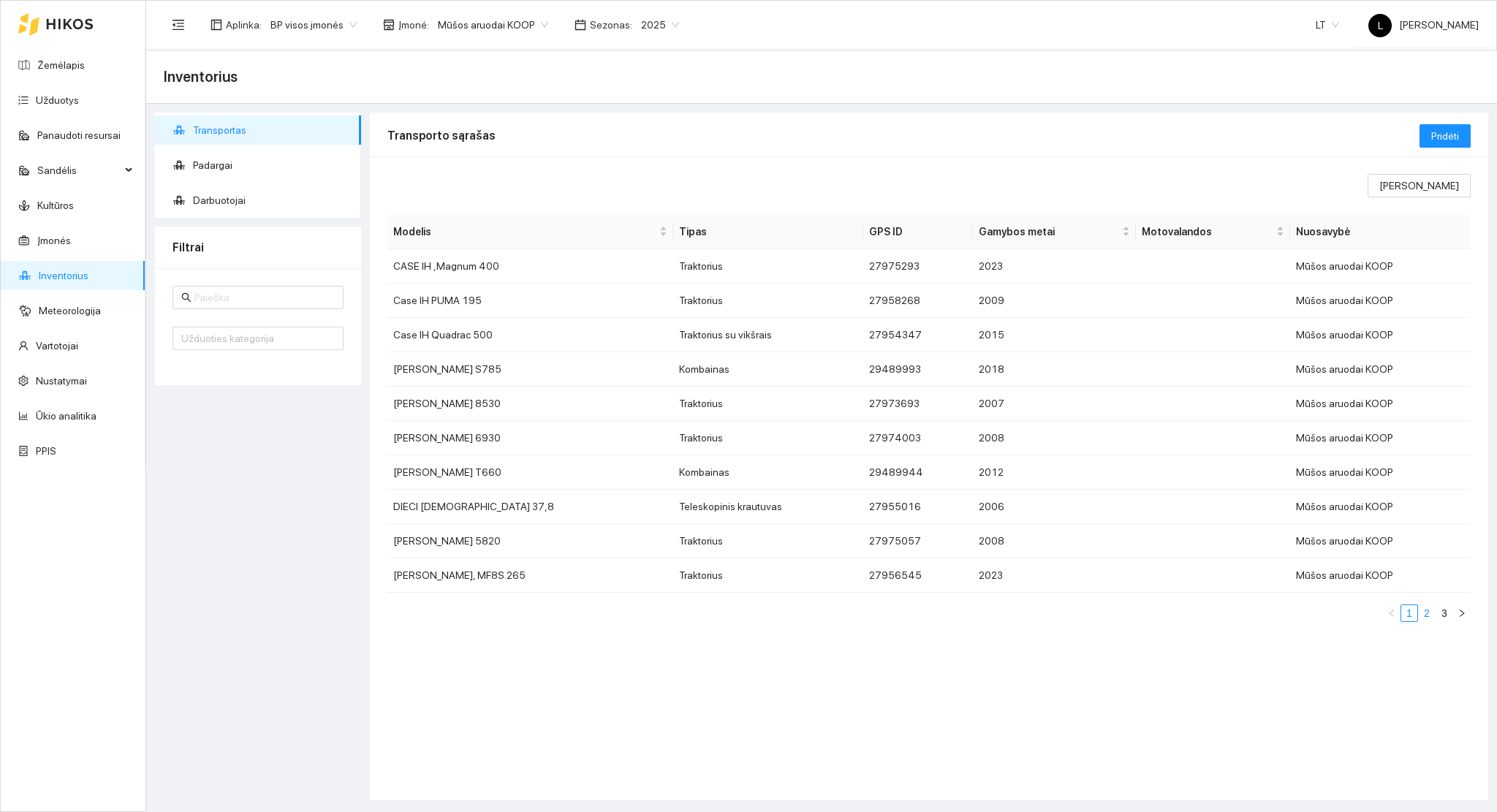
click at [1423, 615] on link "2" at bounding box center [1427, 613] width 16 height 16
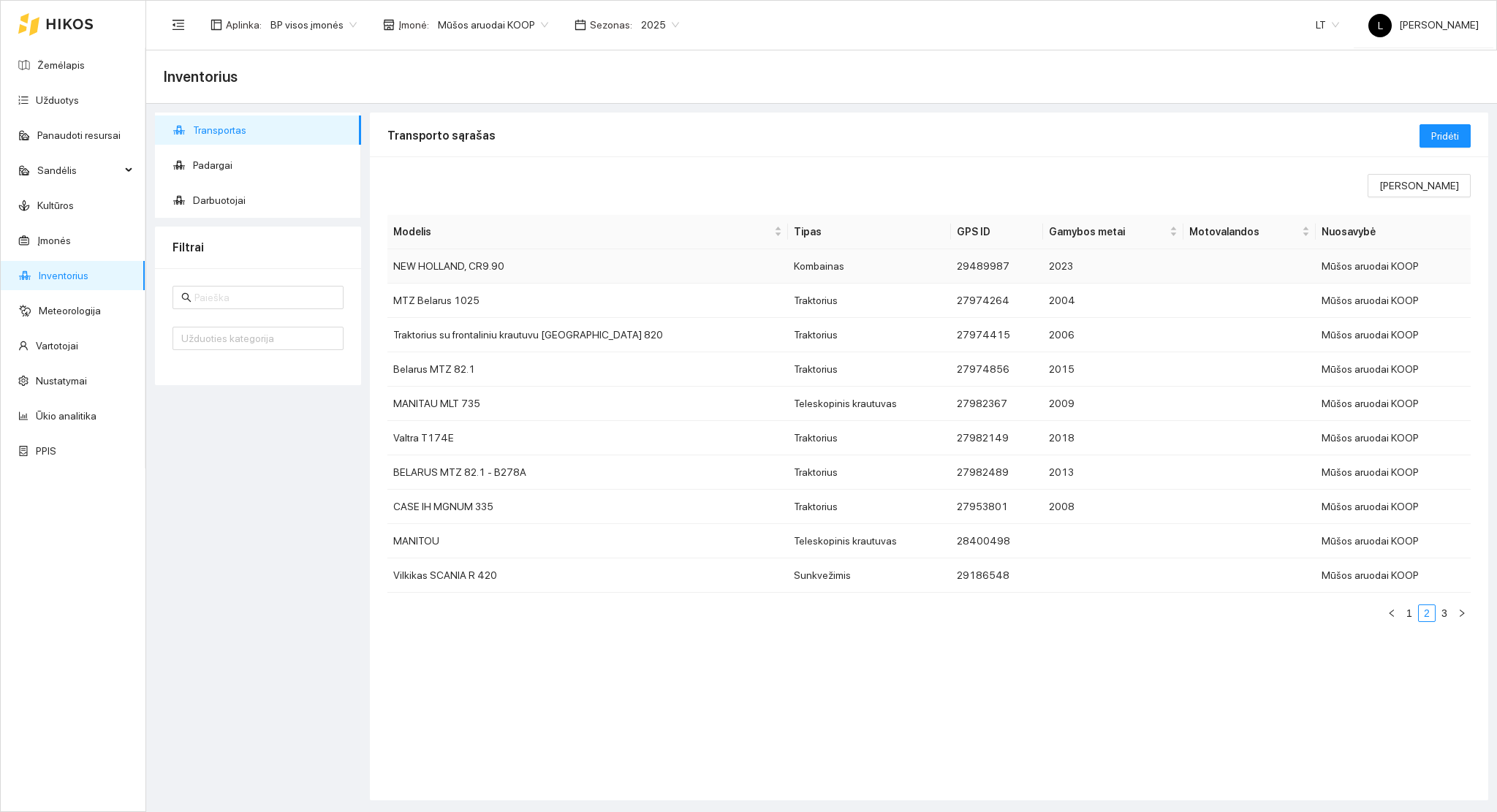
click at [527, 266] on td "NEW HOLLAND, CR9.90" at bounding box center [587, 266] width 400 height 35
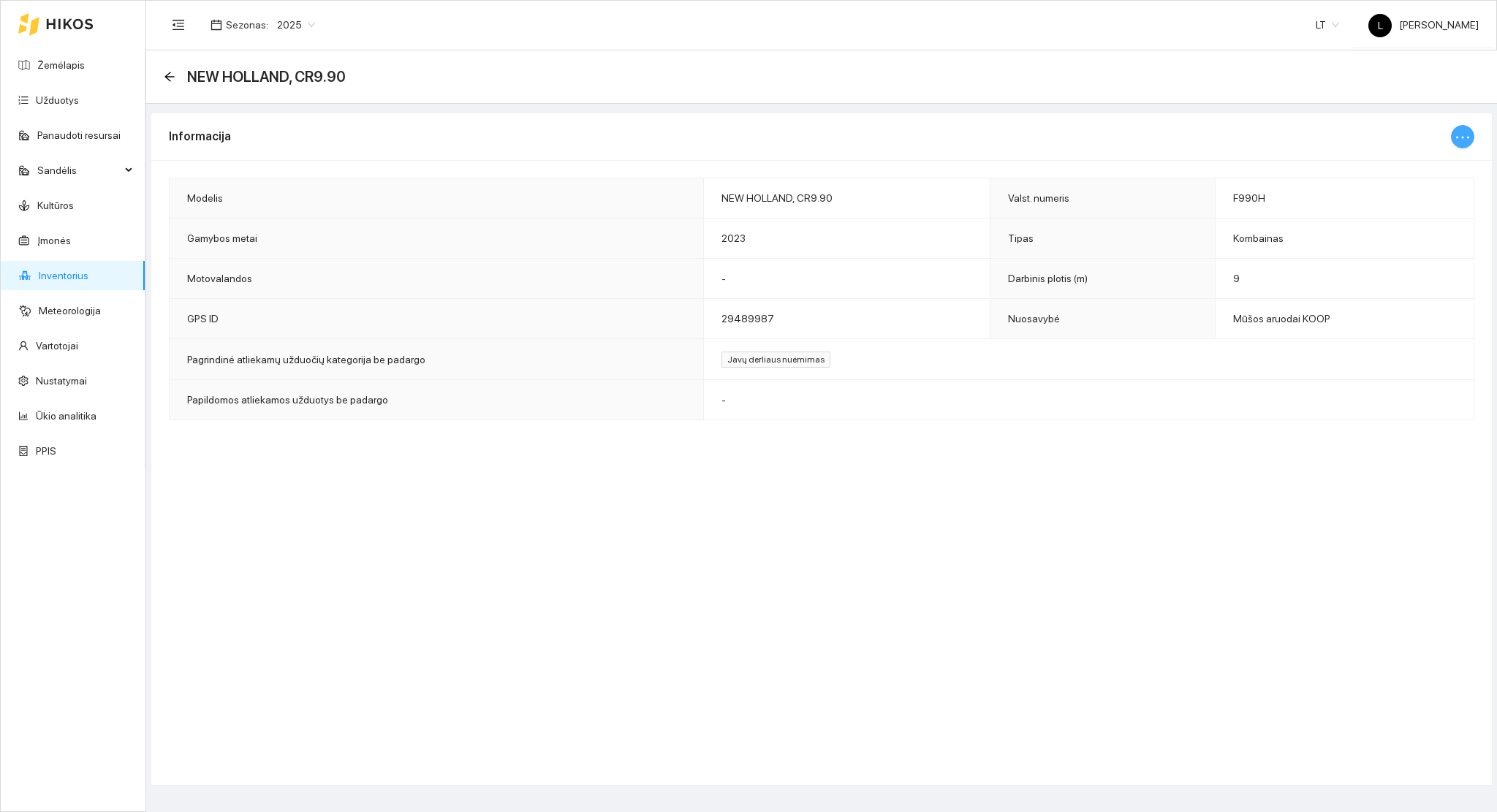
click at [1466, 134] on icon "ellipsis" at bounding box center [1462, 137] width 18 height 18
click at [1425, 167] on span "Keisti informaciją" at bounding box center [1431, 166] width 75 height 16
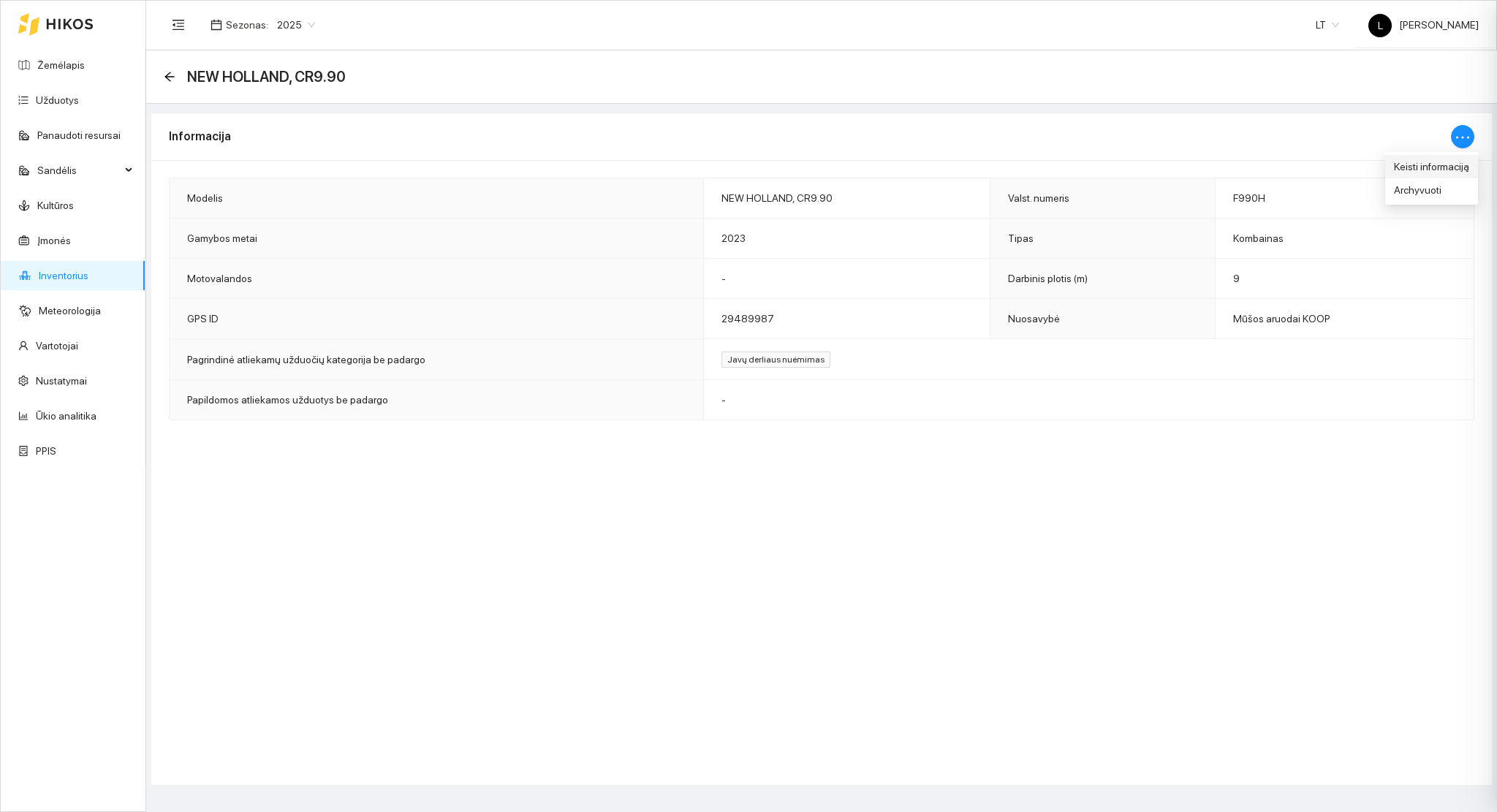
type input "NEW HOLLAND, CR9.90"
type input "F990H"
type input "9"
type input "2023"
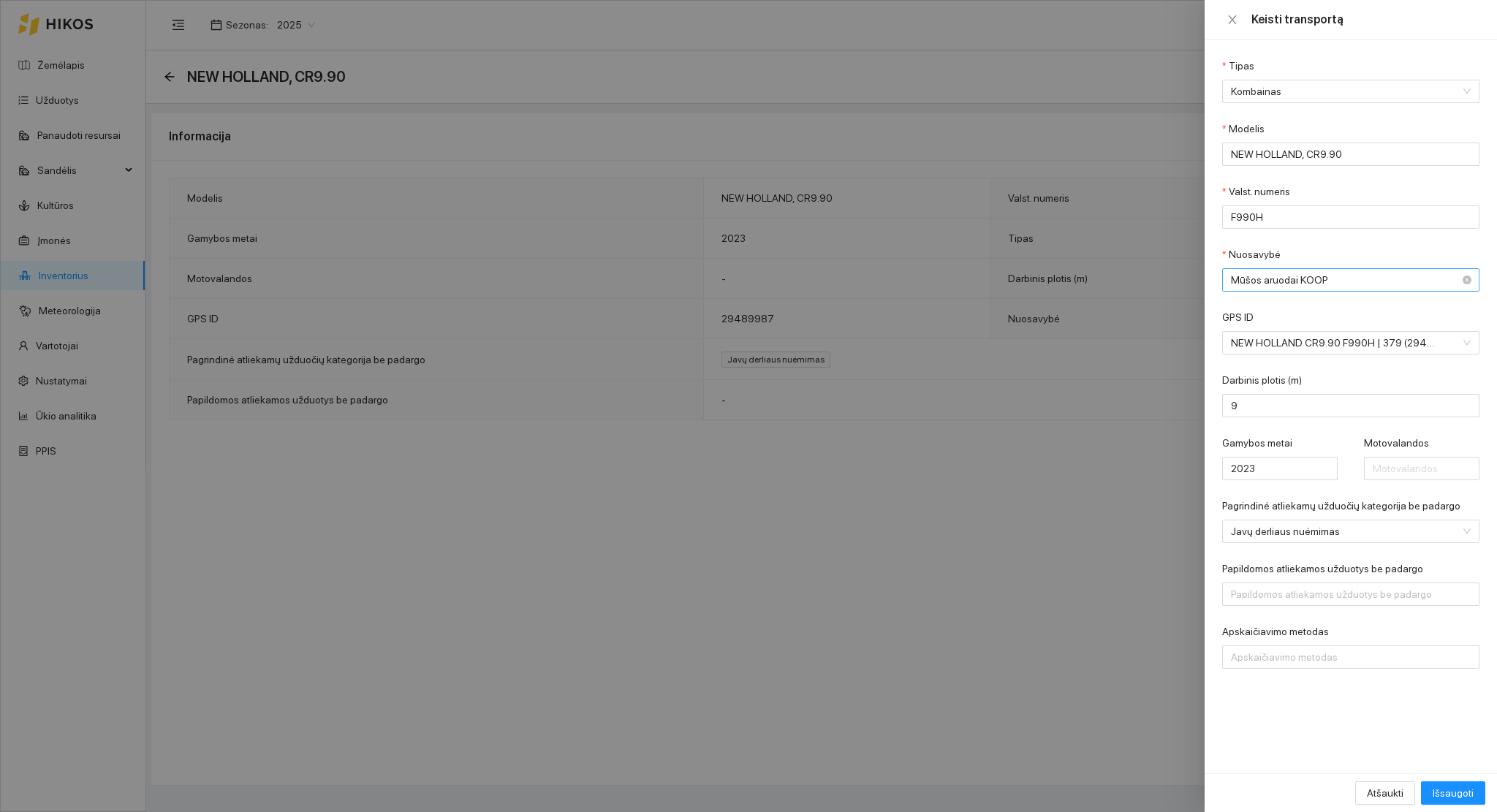
click at [1284, 285] on span "Mūšos aruodai KOOP" at bounding box center [1341, 280] width 220 height 22
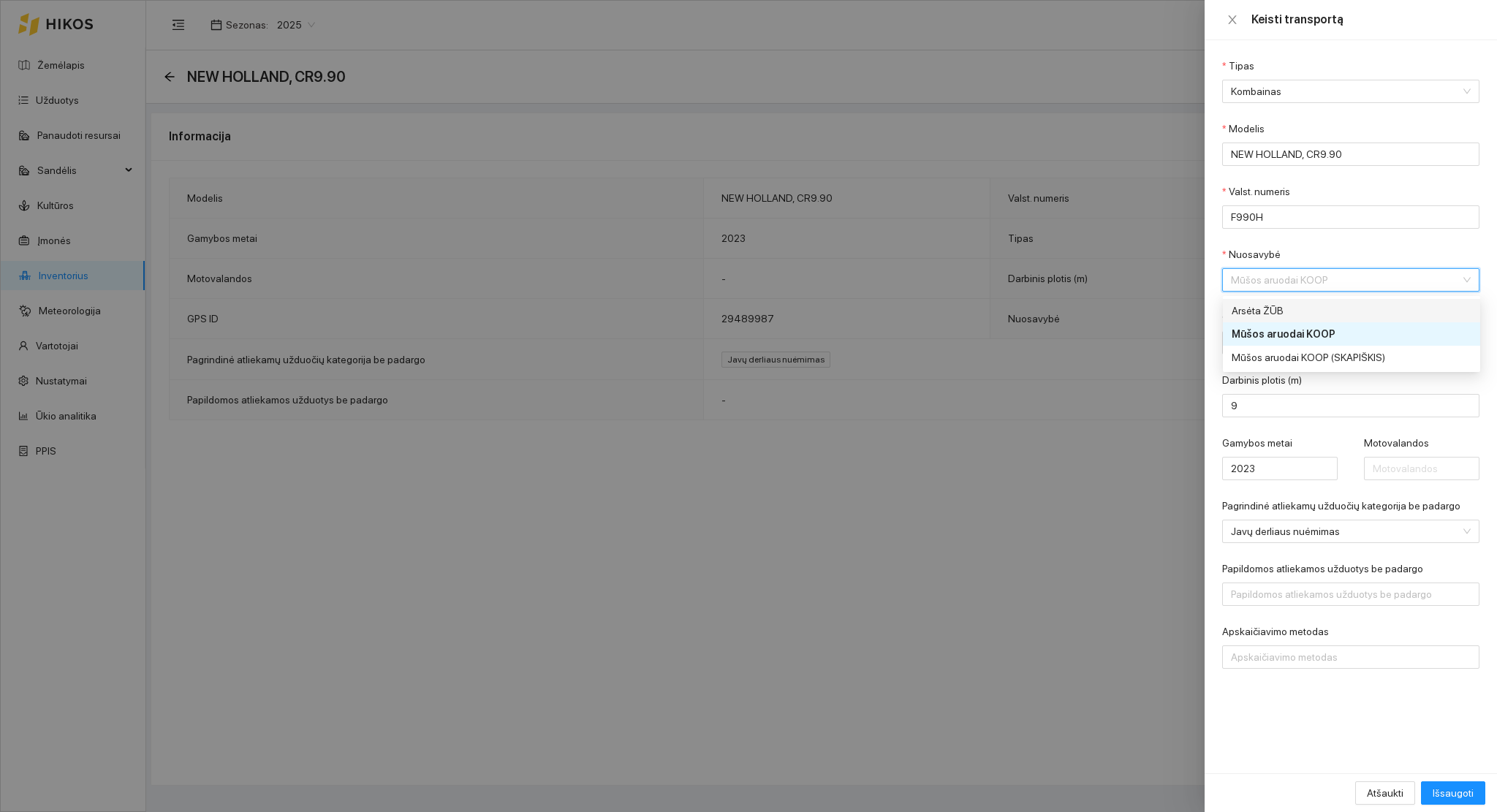
click at [1277, 307] on div "Arsėta ŽŪB" at bounding box center [1341, 311] width 220 height 16
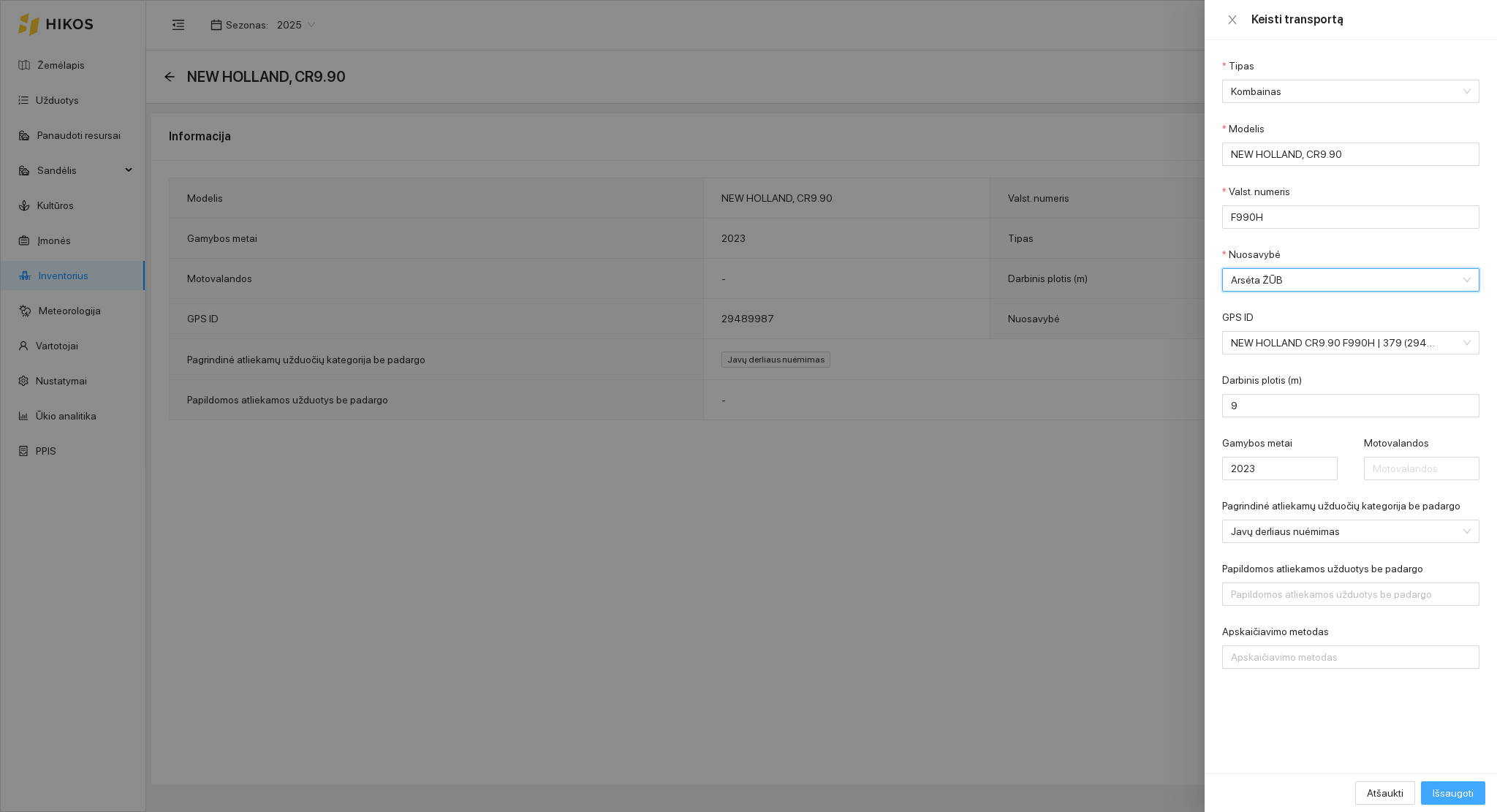
click at [1446, 793] on span "Išsaugoti" at bounding box center [1453, 793] width 41 height 16
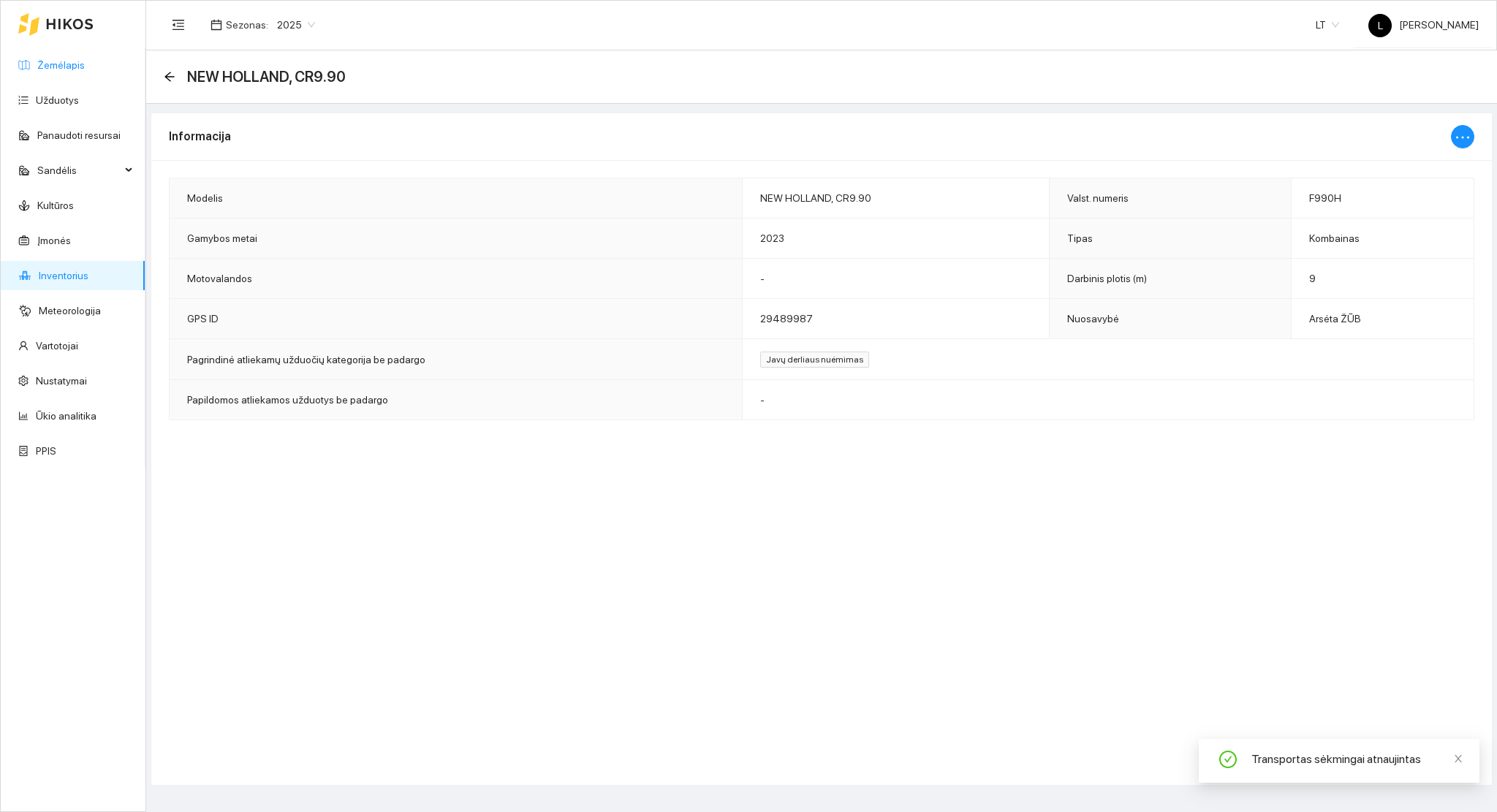
click at [64, 65] on link "Žemėlapis" at bounding box center [61, 65] width 48 height 12
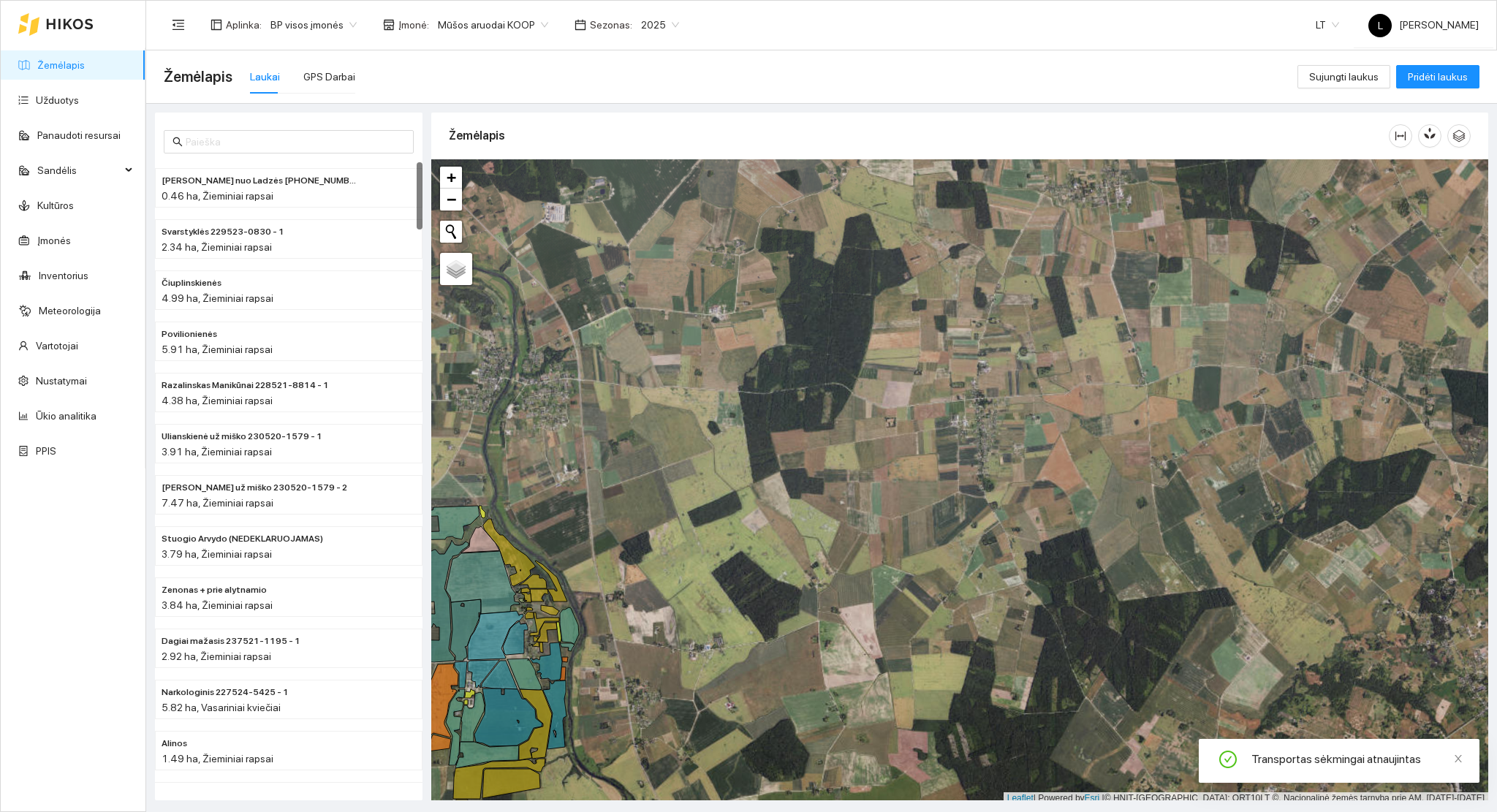
scroll to position [4, 0]
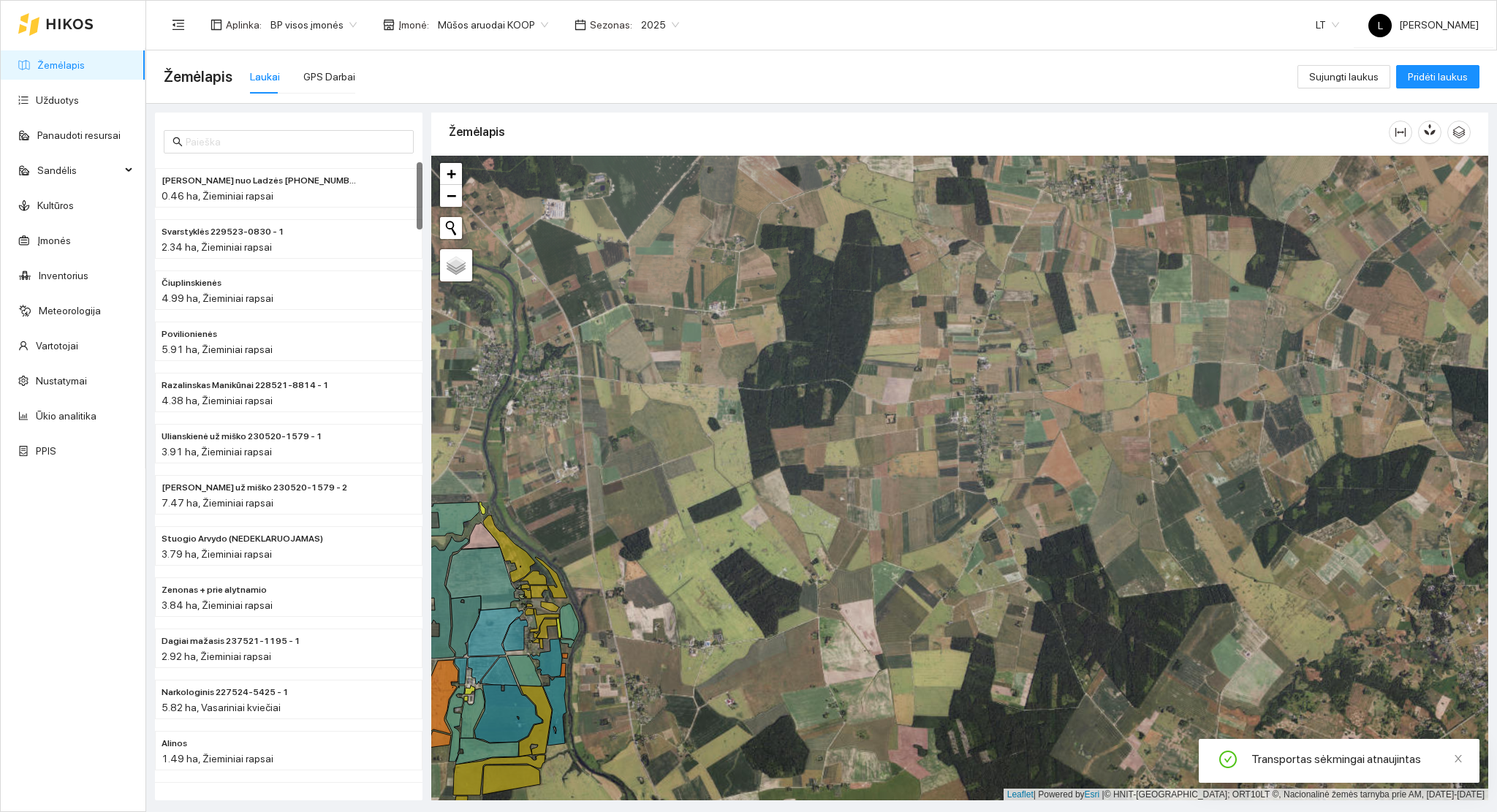
drag, startPoint x: 725, startPoint y: 418, endPoint x: 820, endPoint y: 422, distance: 95.1
click at [820, 422] on div at bounding box center [959, 478] width 1057 height 646
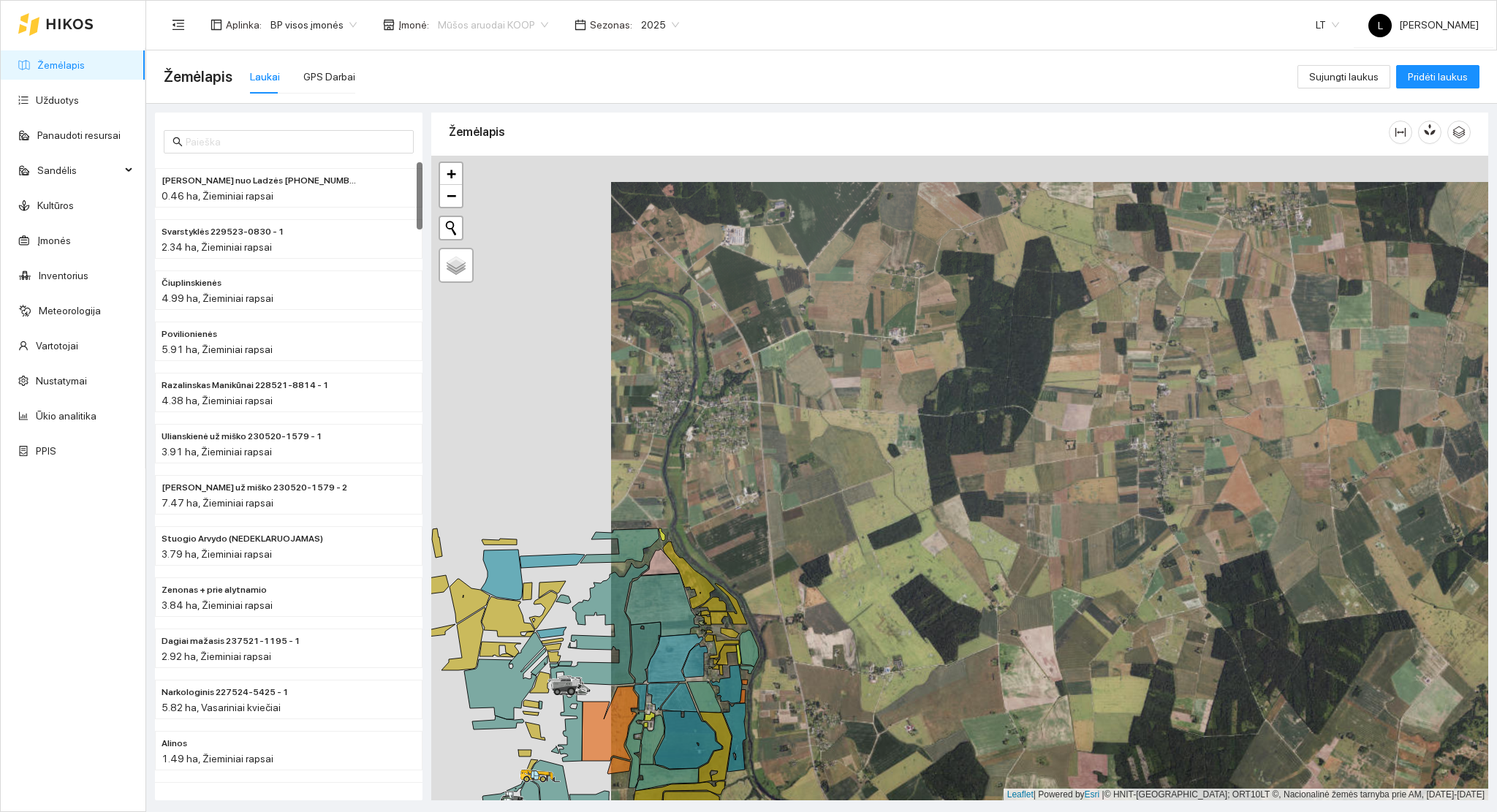
click at [511, 27] on span "Mūšos aruodai KOOP" at bounding box center [493, 25] width 111 height 22
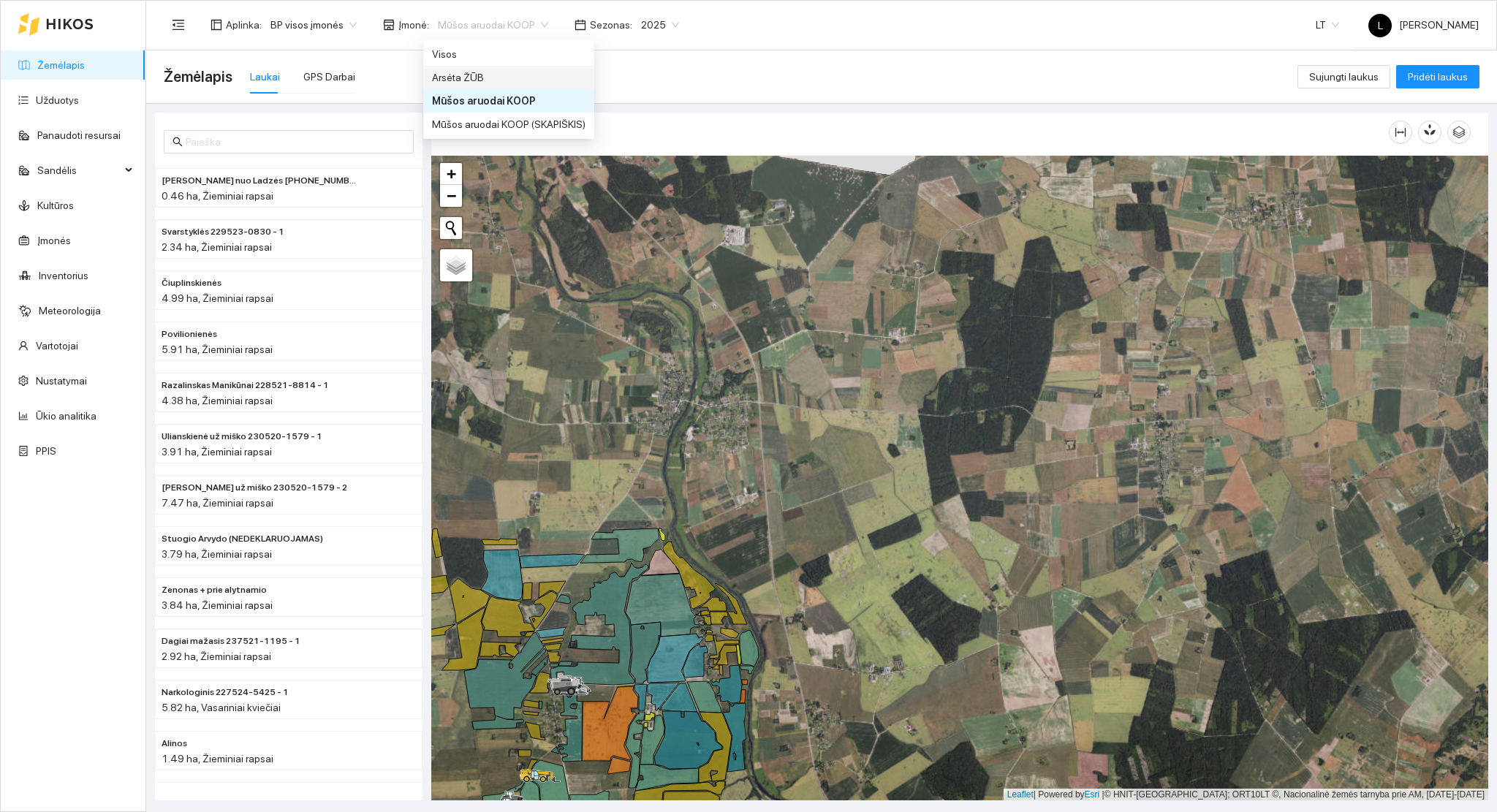
click at [513, 73] on div "Arsėta ŽŪB" at bounding box center [508, 77] width 153 height 16
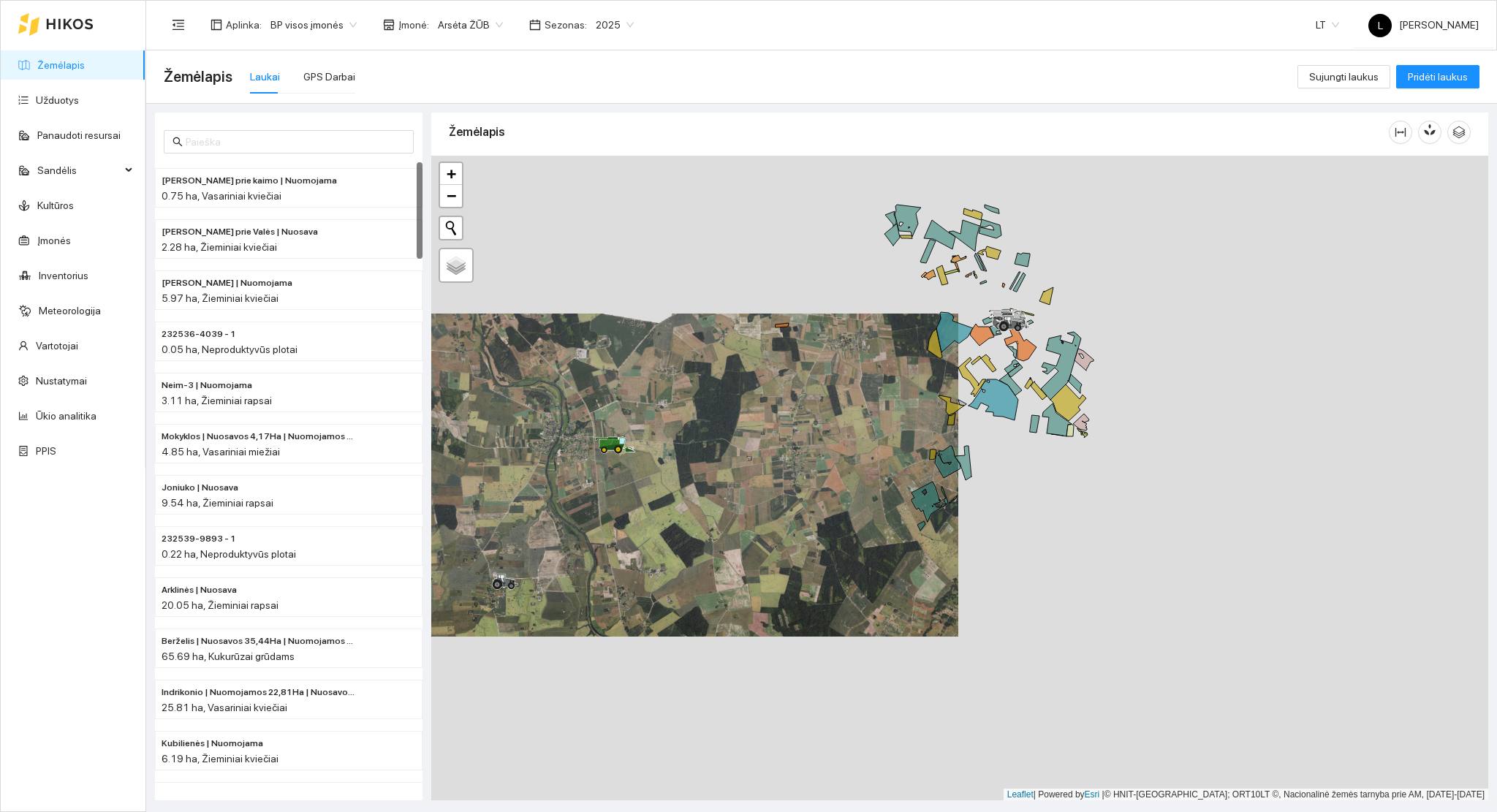
drag, startPoint x: 820, startPoint y: 431, endPoint x: 733, endPoint y: 460, distance: 91.7
click at [733, 460] on div at bounding box center [959, 478] width 1057 height 646
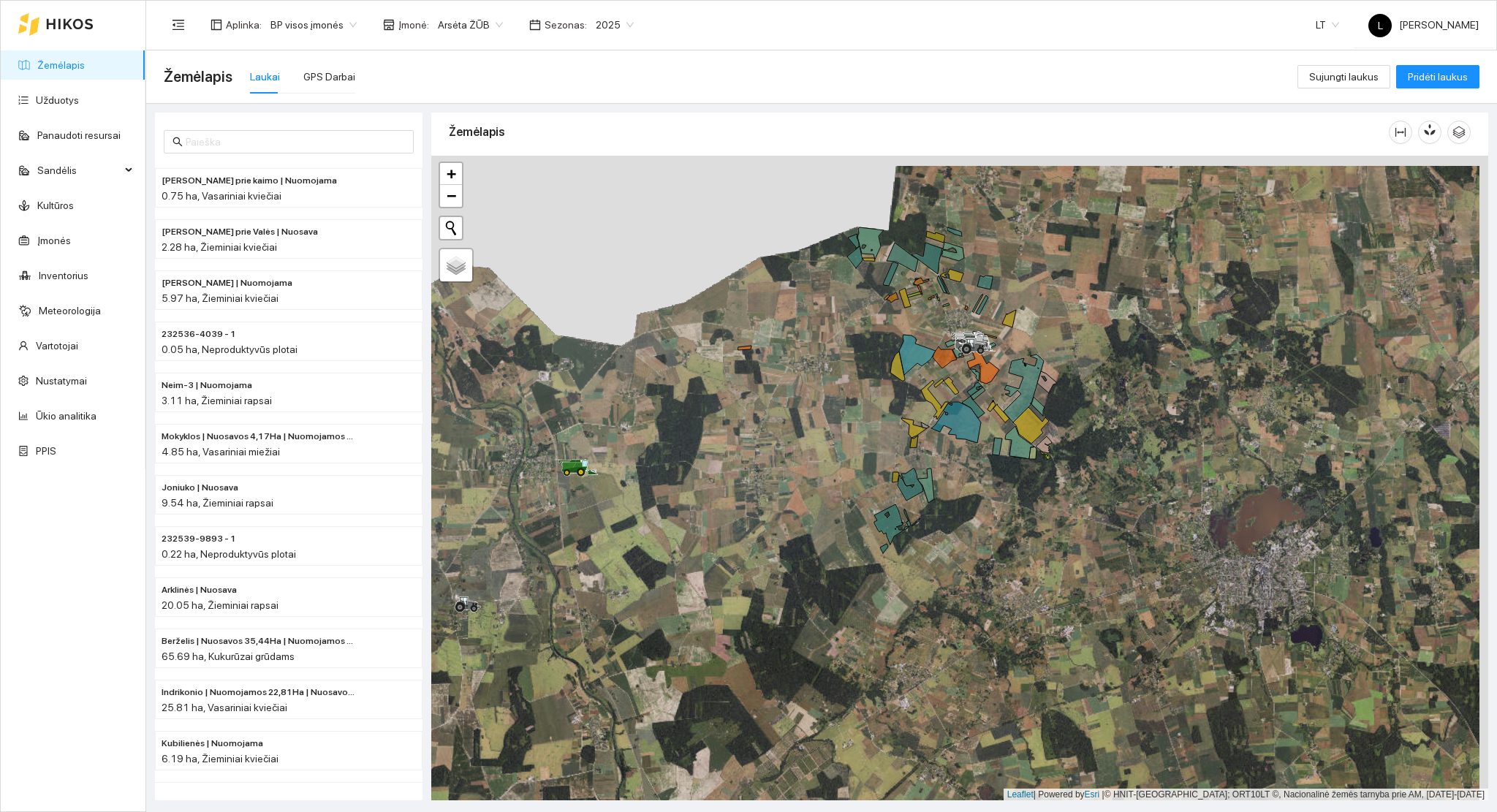
drag, startPoint x: 918, startPoint y: 479, endPoint x: 793, endPoint y: 553, distance: 145.3
click at [897, 500] on icon at bounding box center [910, 484] width 26 height 32
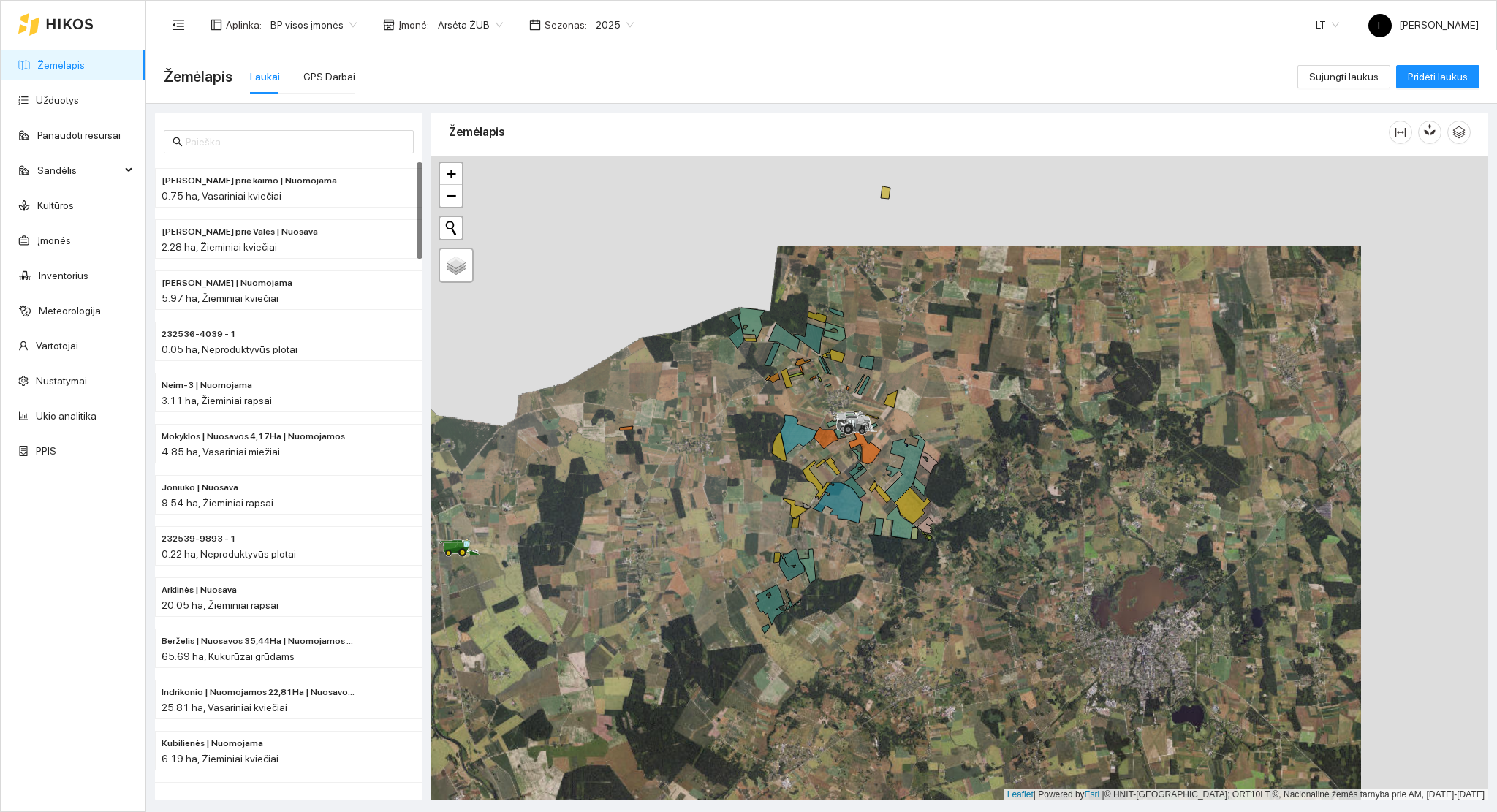
click at [62, 70] on link "Žemėlapis" at bounding box center [61, 65] width 48 height 12
